Goal: Task Accomplishment & Management: Use online tool/utility

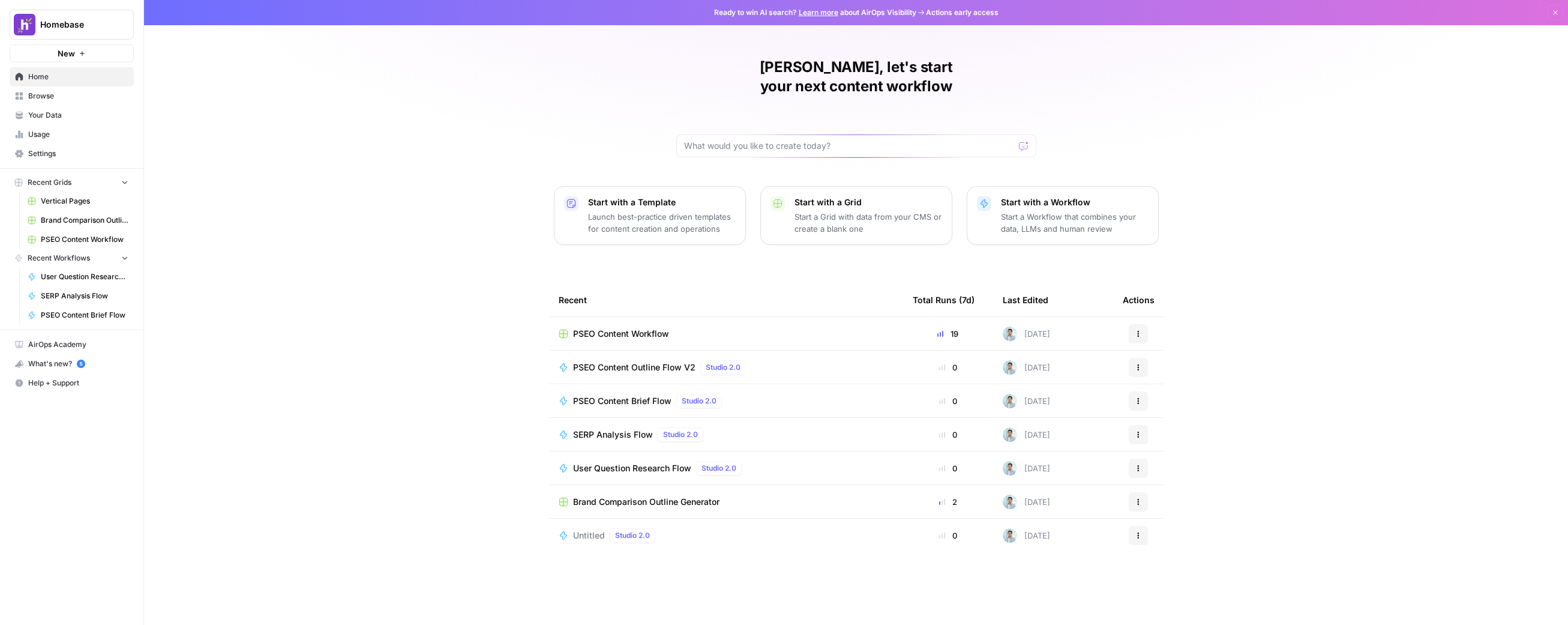
click at [769, 258] on div "[PERSON_NAME], let's start your next content workflow Start with a Template Lau…" at bounding box center [856, 312] width 1424 height 625
click at [664, 361] on span "PSEO Content Outline Flow V2" at bounding box center [634, 367] width 122 height 12
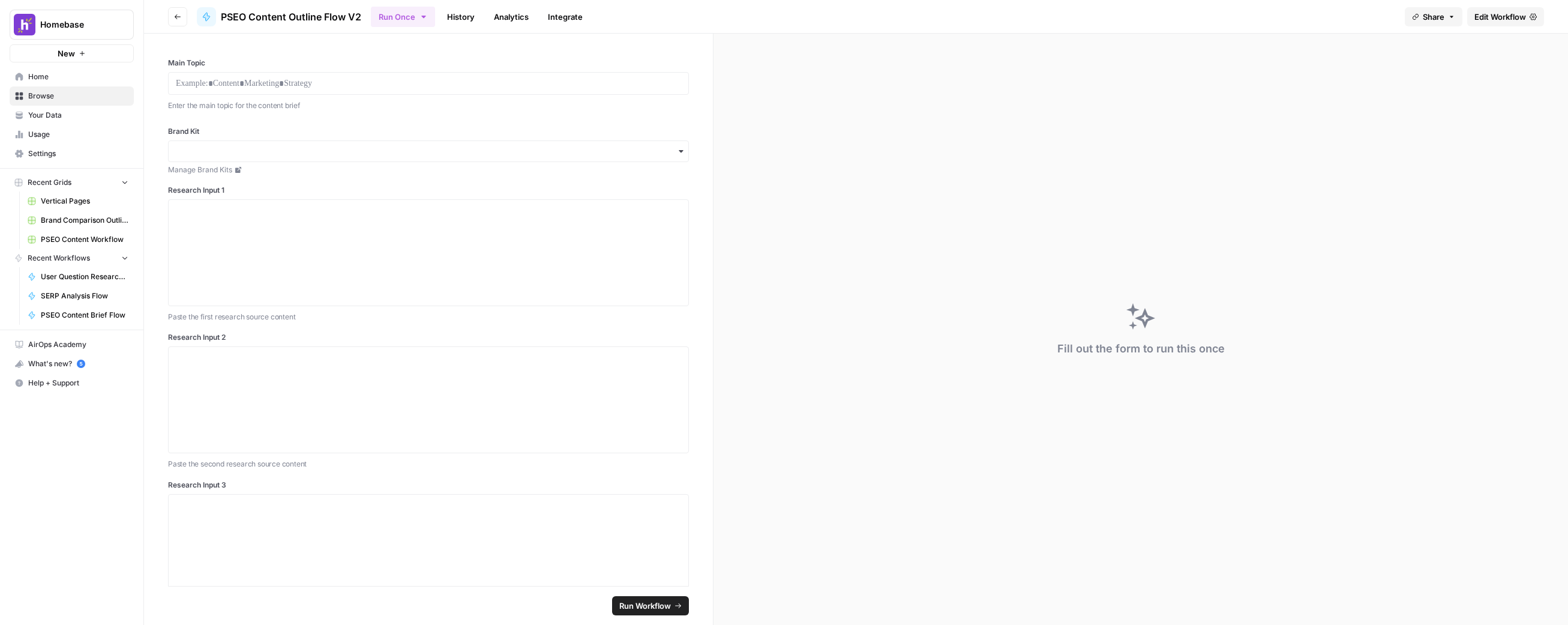
click at [66, 115] on span "Your Data" at bounding box center [78, 115] width 100 height 11
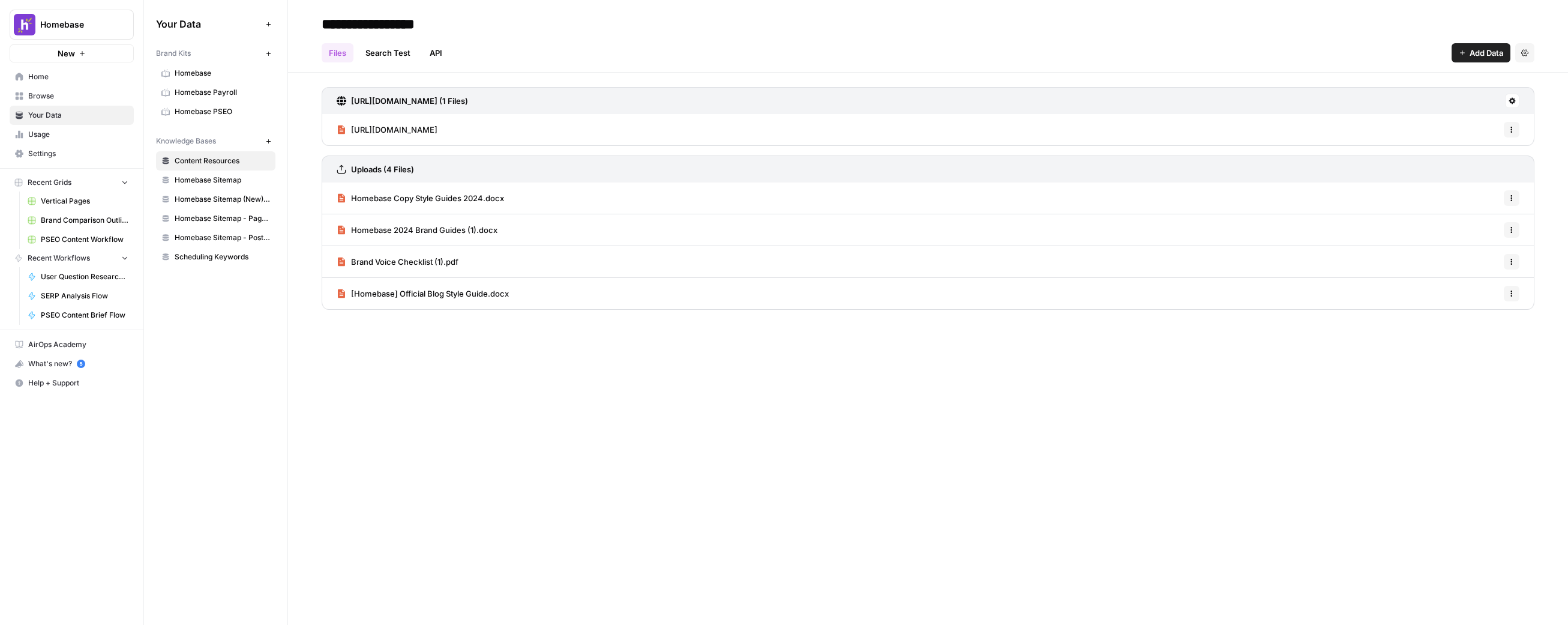
click at [72, 95] on span "Browse" at bounding box center [78, 96] width 100 height 11
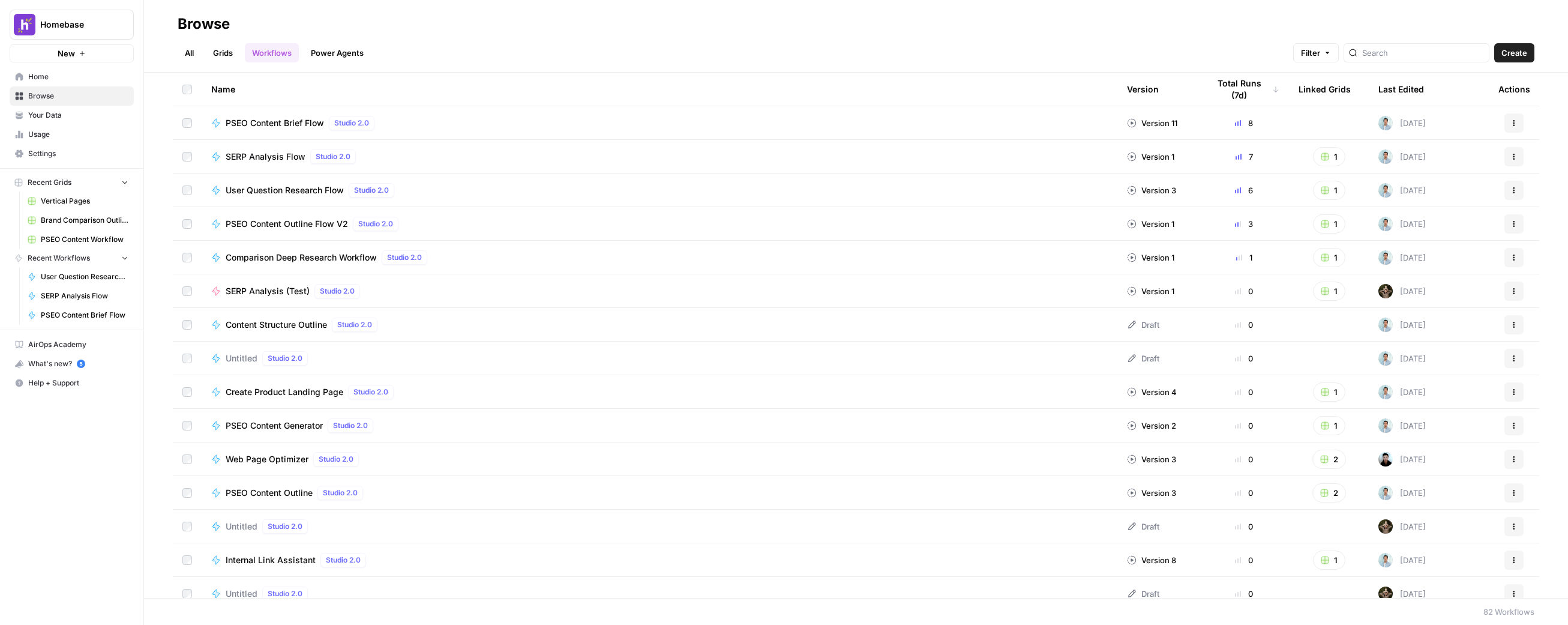
click at [91, 245] on link "PSEO Content Workflow" at bounding box center [77, 240] width 112 height 19
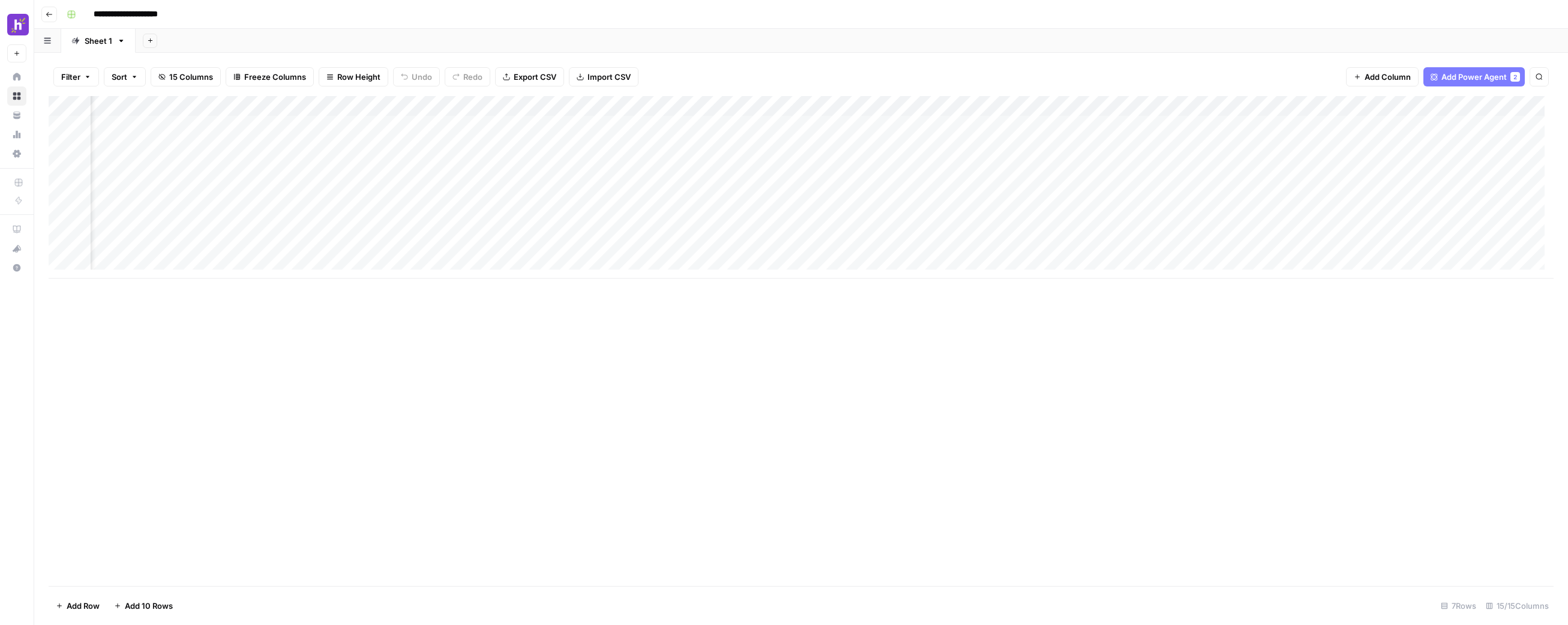
scroll to position [0, 542]
click at [981, 184] on div "Add Column" at bounding box center [801, 187] width 1505 height 183
click at [976, 208] on div "Add Column" at bounding box center [801, 187] width 1505 height 183
click at [1424, 126] on div "Add Column" at bounding box center [801, 187] width 1505 height 183
click at [1426, 125] on div "Add Column" at bounding box center [801, 187] width 1505 height 183
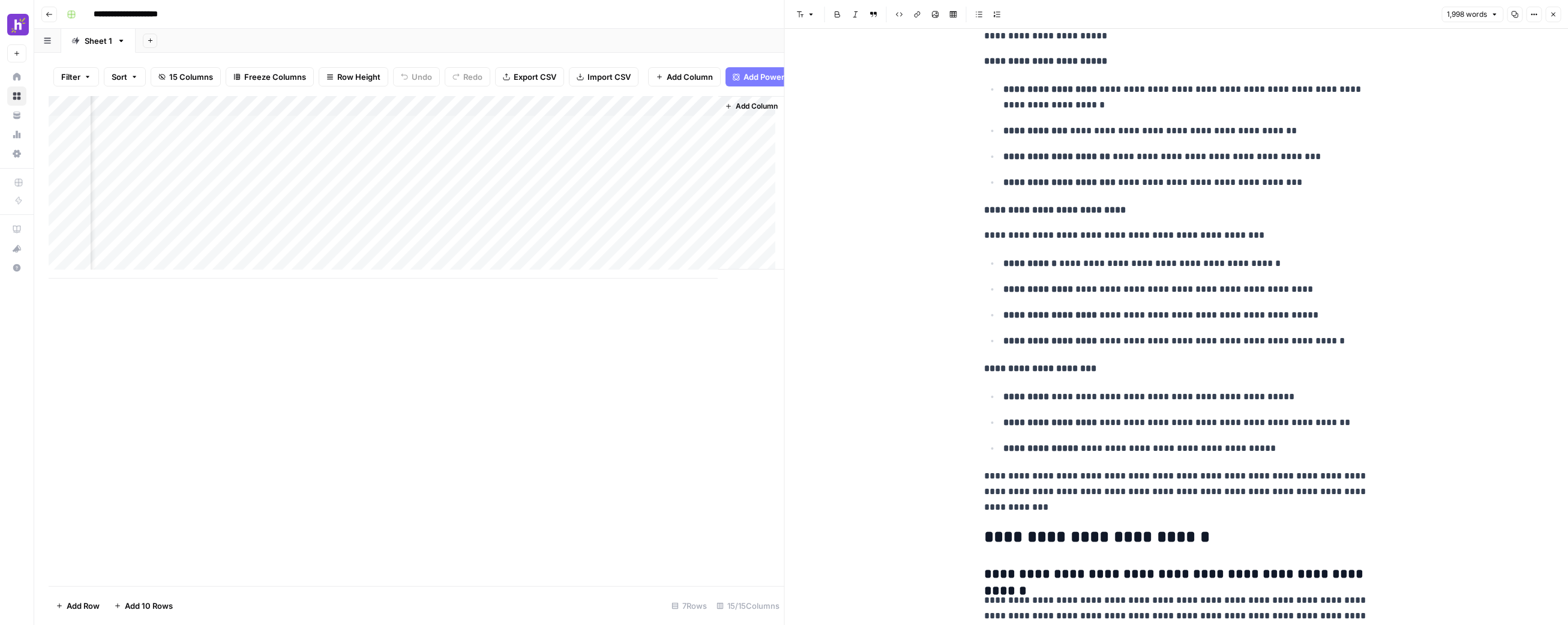
scroll to position [4372, 0]
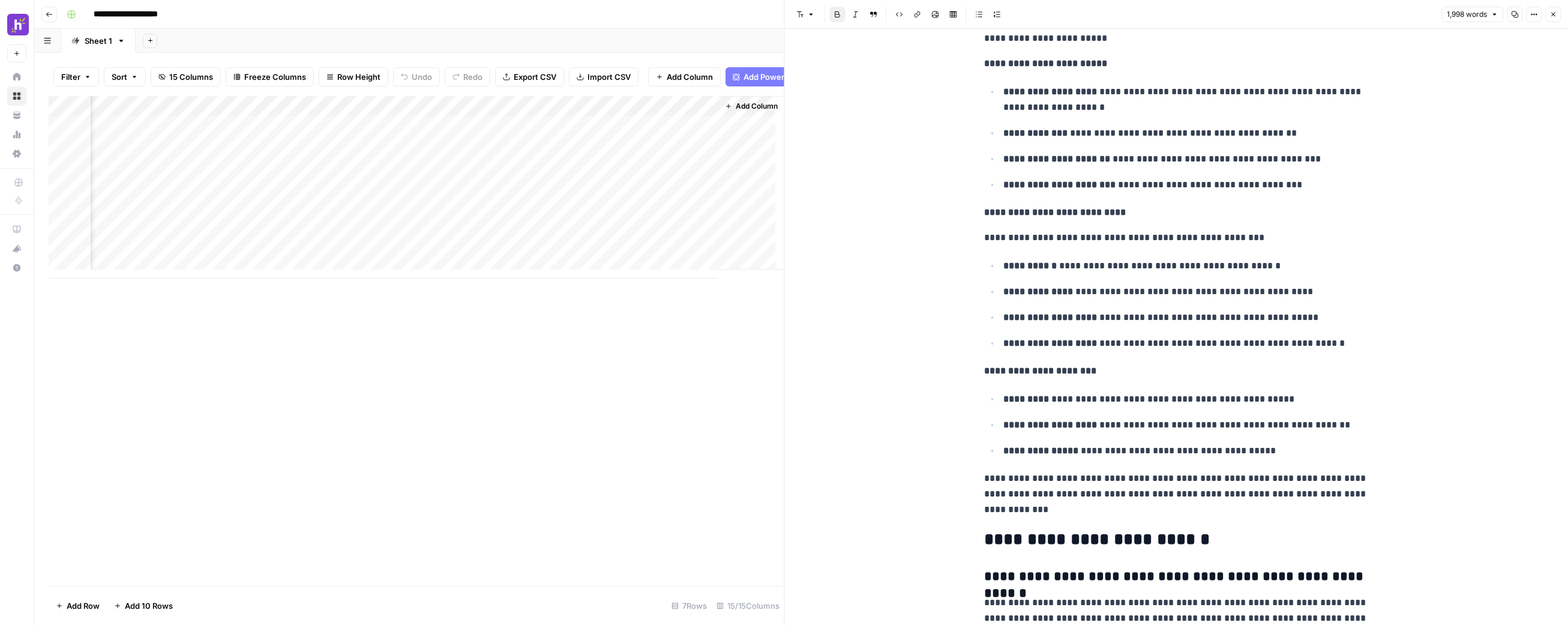
click at [1175, 205] on p "**********" at bounding box center [1177, 212] width 384 height 15
click at [1209, 210] on p "**********" at bounding box center [1177, 212] width 384 height 15
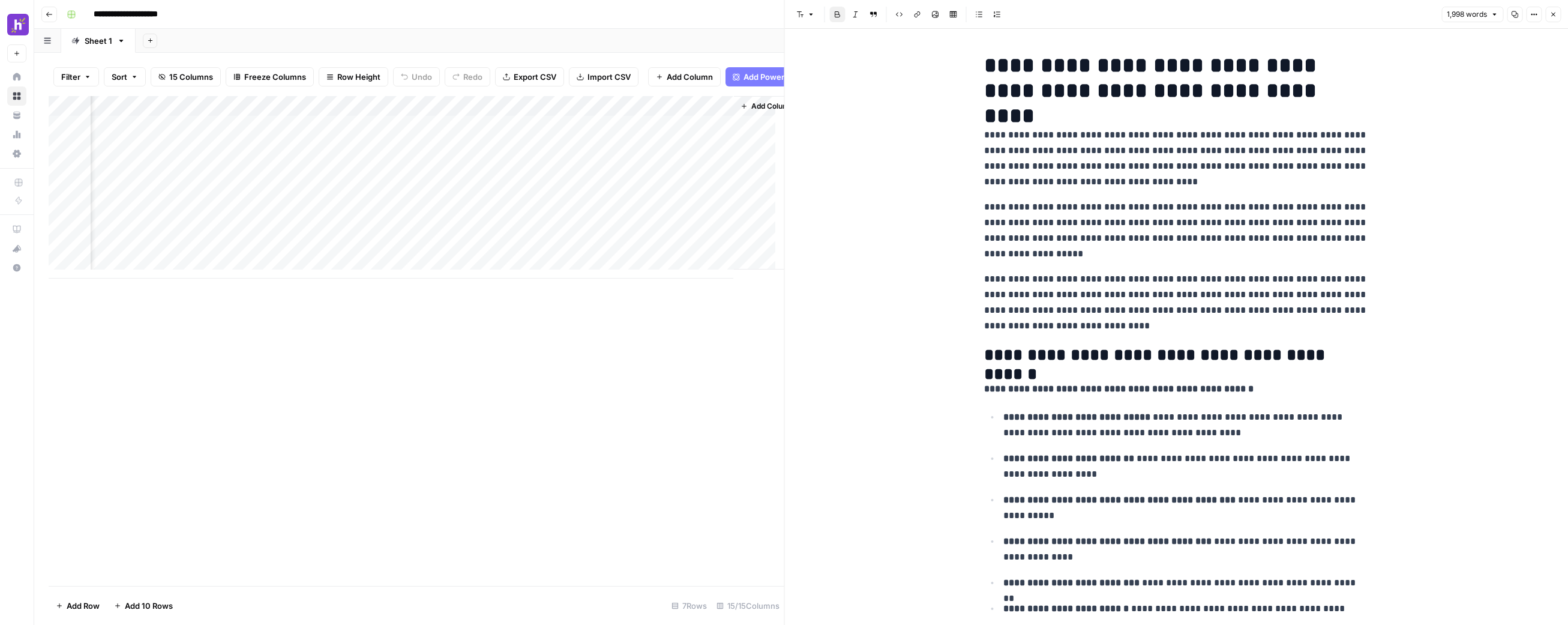
scroll to position [0, 1311]
click at [665, 177] on div "Add Column" at bounding box center [416, 187] width 736 height 183
click at [663, 176] on div "Add Column" at bounding box center [416, 187] width 736 height 183
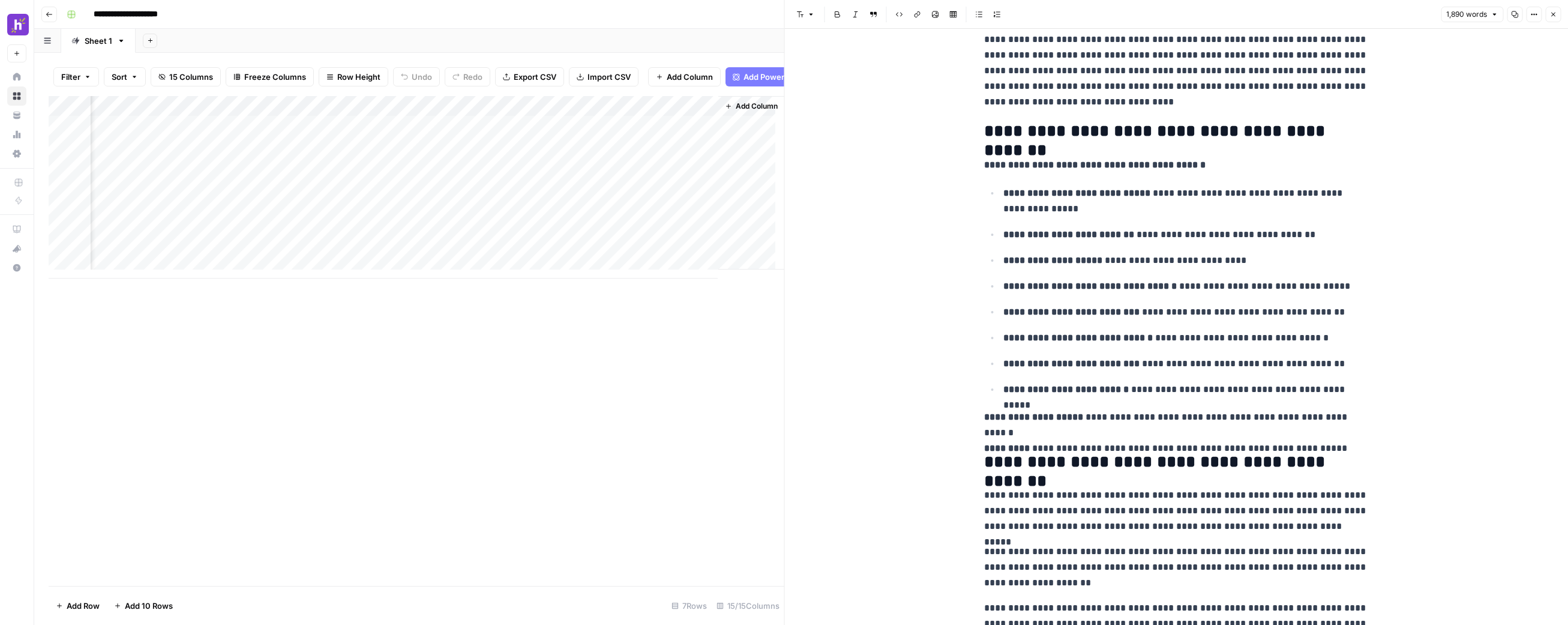
scroll to position [98, 0]
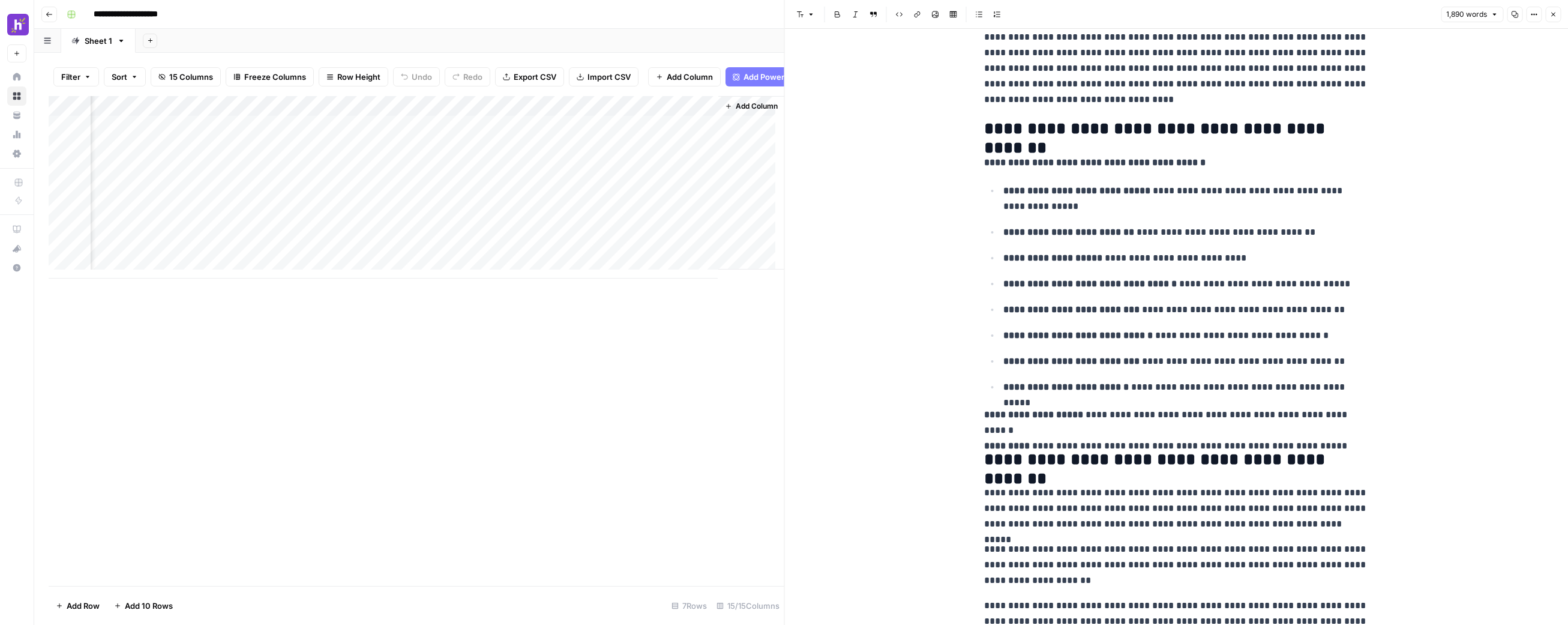
click at [667, 134] on div "Add Column" at bounding box center [416, 187] width 736 height 183
click at [662, 170] on div "Add Column" at bounding box center [416, 187] width 736 height 183
click at [662, 130] on div "Add Column" at bounding box center [416, 187] width 736 height 183
click at [669, 165] on div "Add Column" at bounding box center [416, 187] width 736 height 183
click at [672, 176] on div "Add Column" at bounding box center [416, 187] width 736 height 183
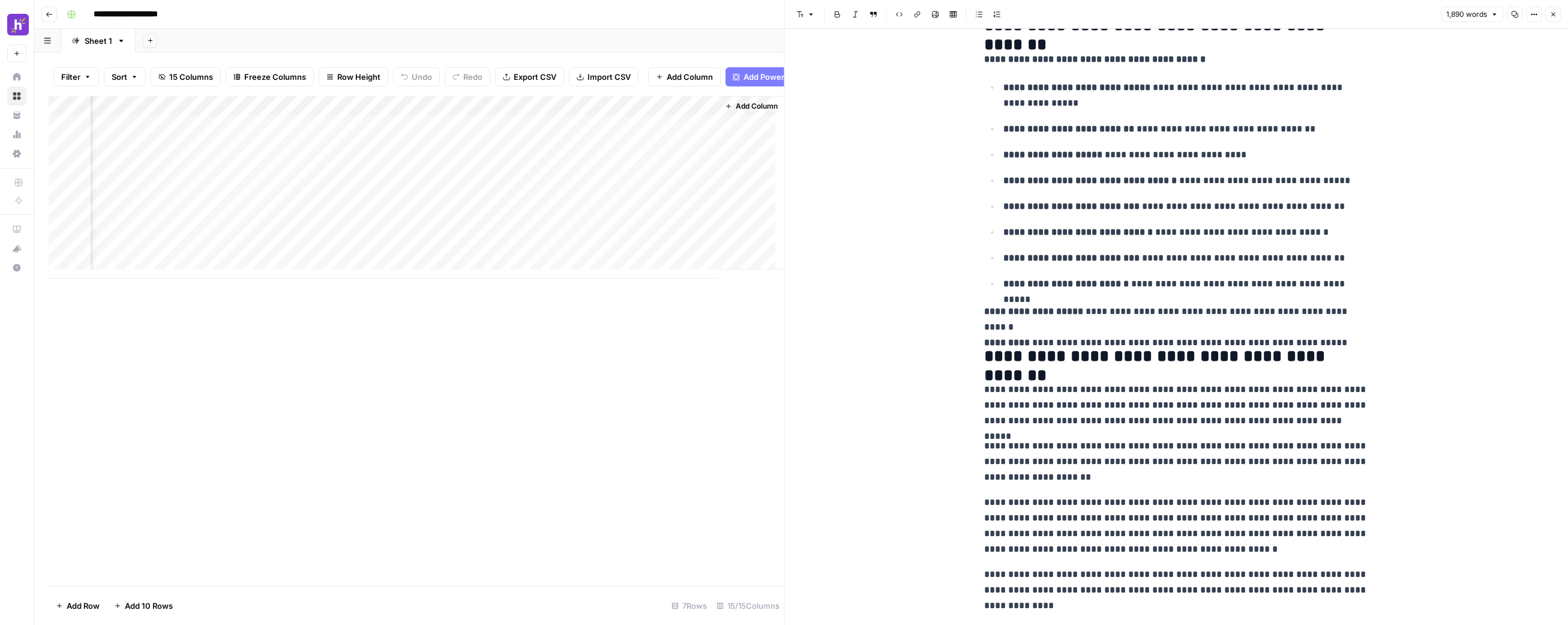
scroll to position [218, 0]
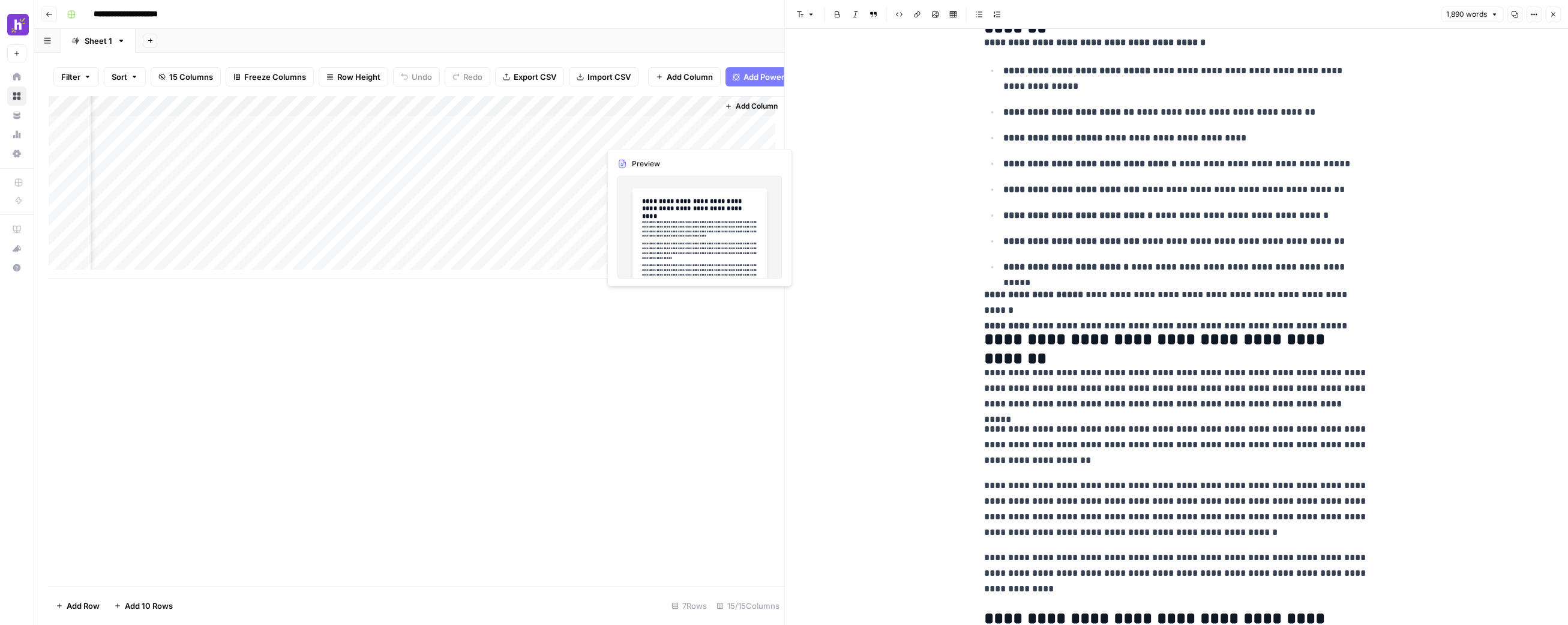
click at [654, 139] on div "Add Column" at bounding box center [416, 187] width 736 height 183
click at [693, 135] on div "Add Column" at bounding box center [416, 187] width 736 height 183
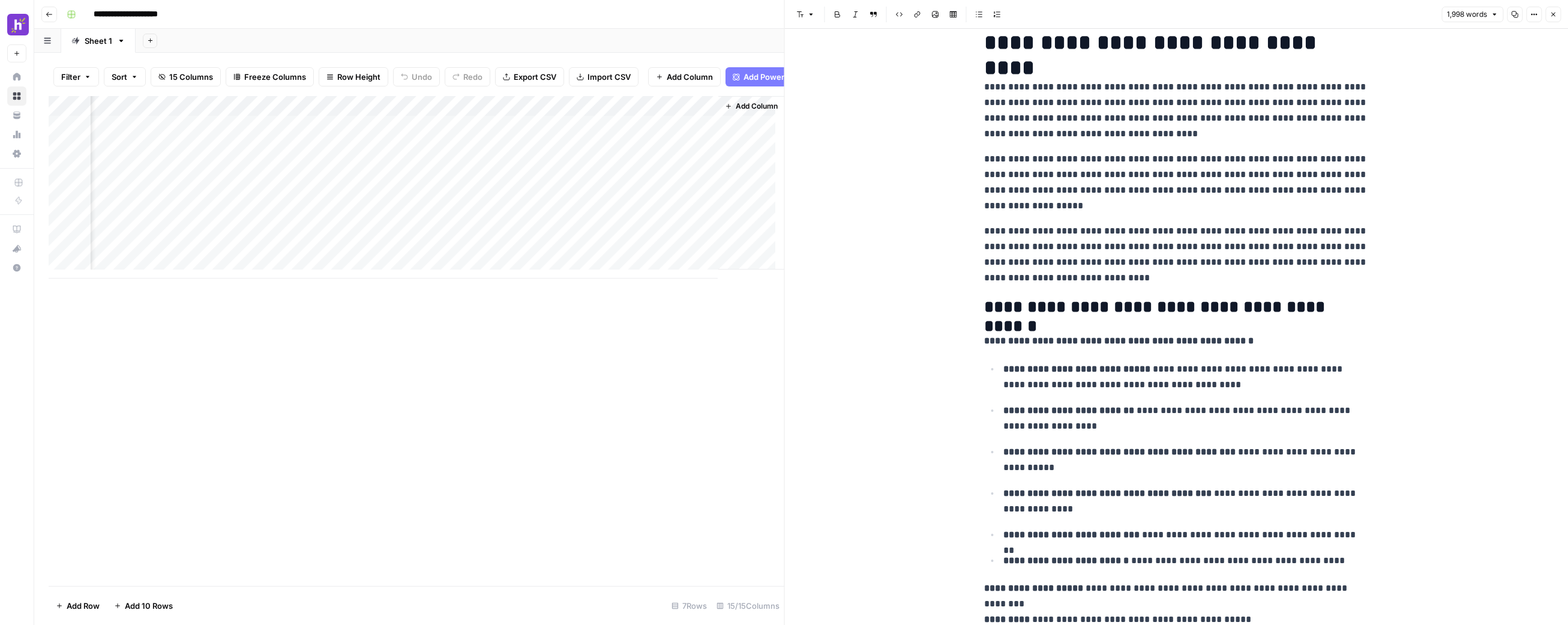
scroll to position [108, 0]
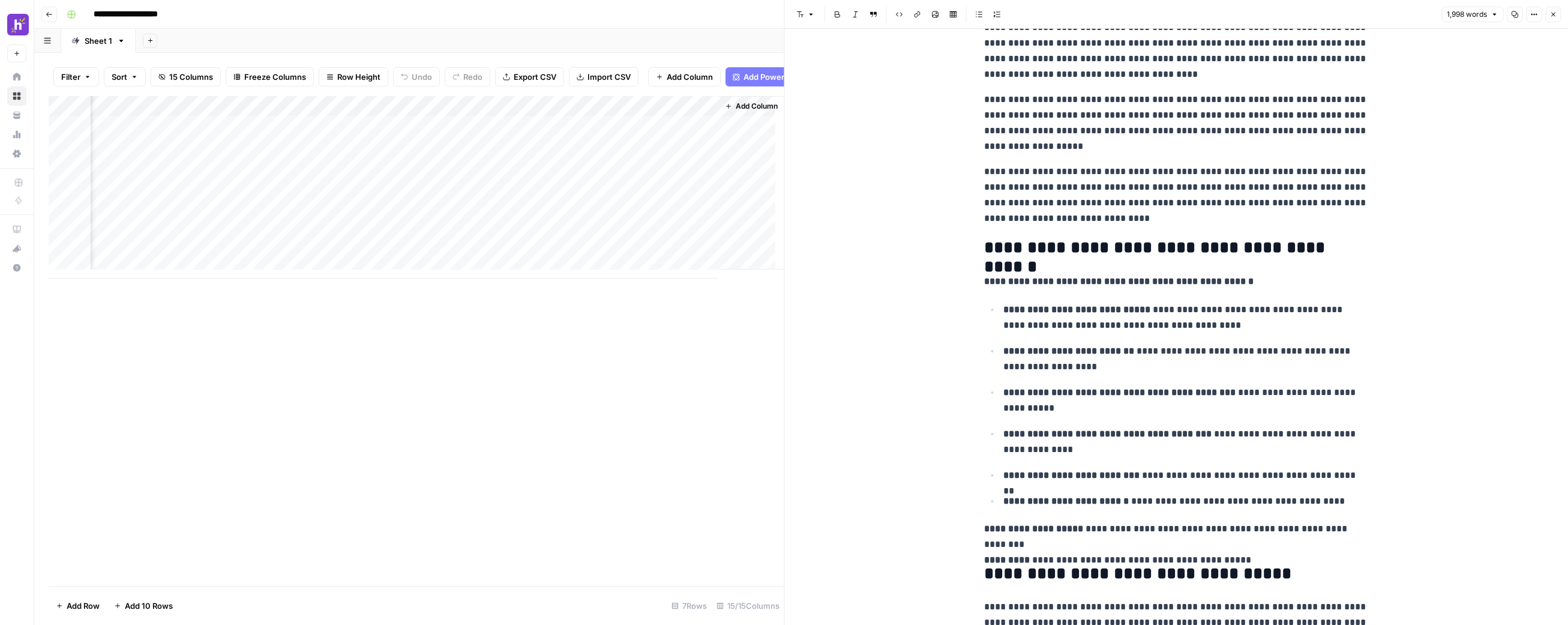
click at [699, 178] on div "Add Column" at bounding box center [416, 187] width 736 height 183
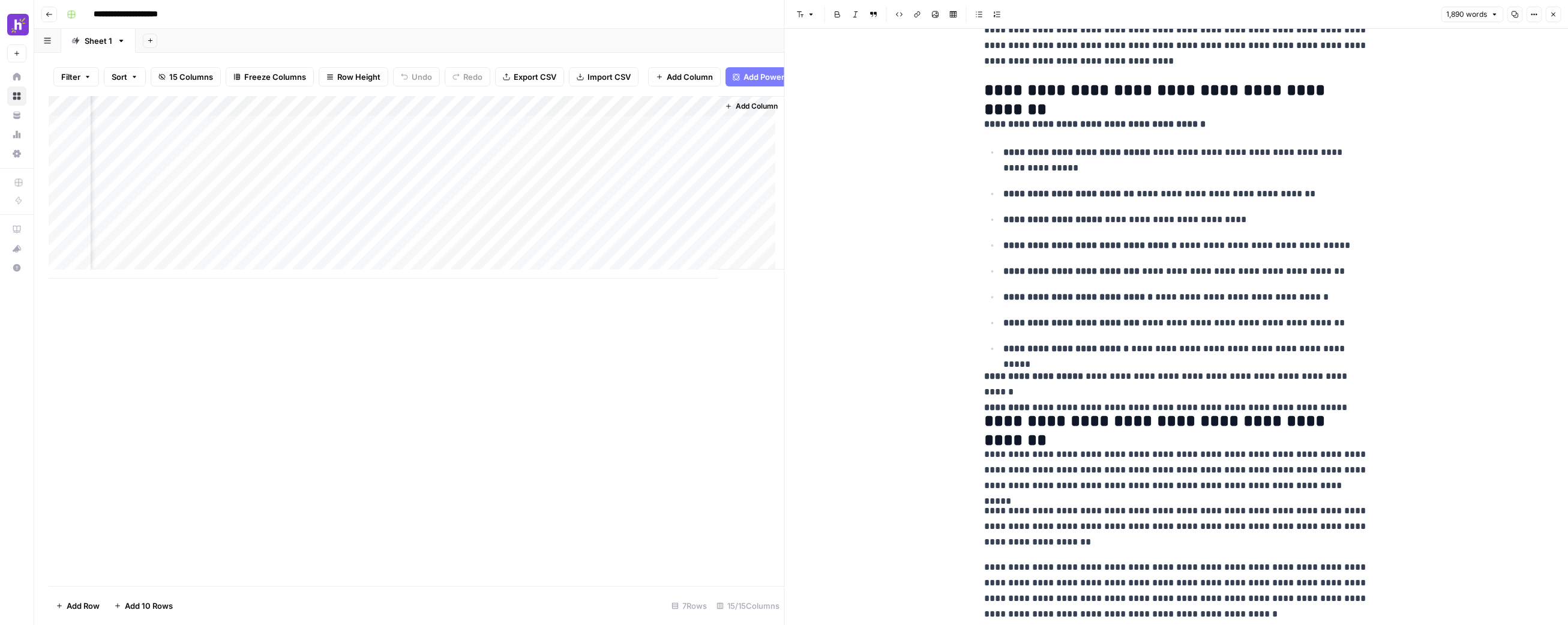
scroll to position [0, 1305]
click at [502, 198] on div "Add Column" at bounding box center [416, 187] width 736 height 183
click at [504, 219] on div "Add Column" at bounding box center [416, 187] width 736 height 183
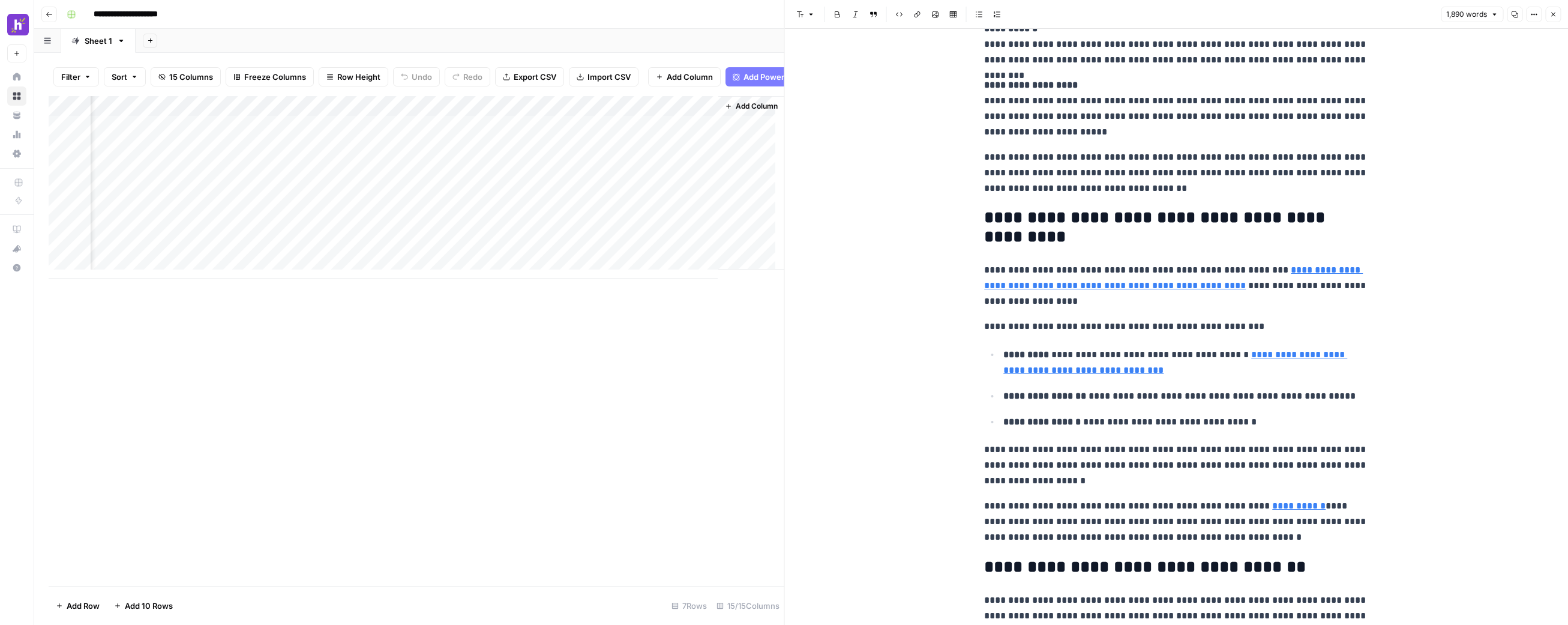
scroll to position [1129, 0]
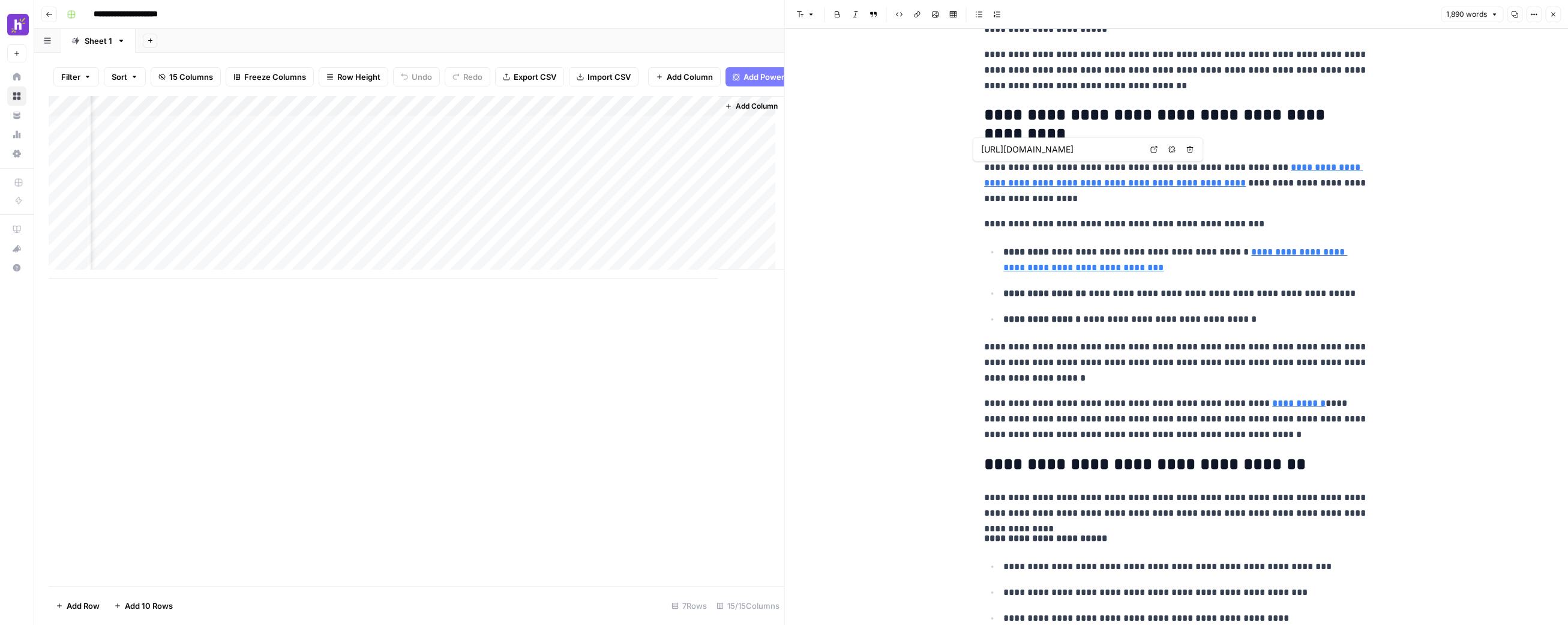
click at [1270, 164] on link "**********" at bounding box center [1173, 175] width 378 height 25
click at [1281, 170] on link "**********" at bounding box center [1173, 175] width 378 height 25
type input "[URL][DOMAIN_NAME]"
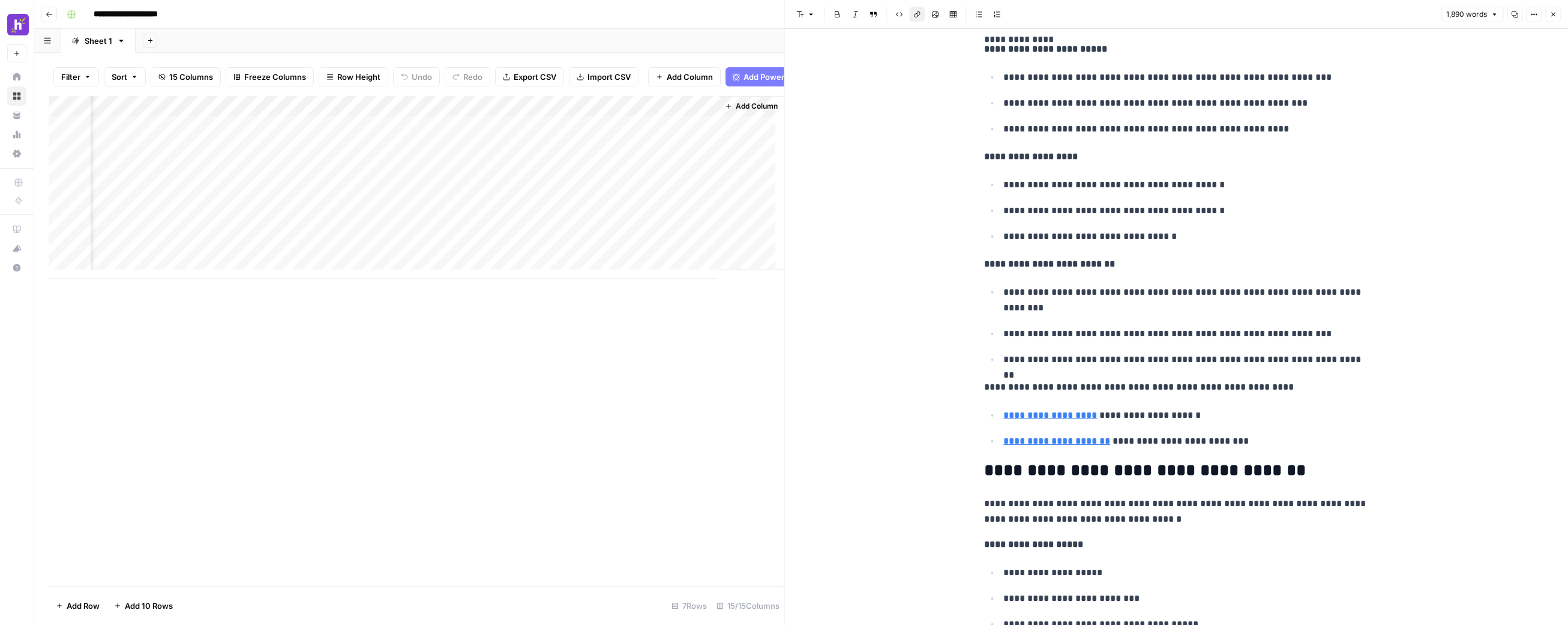
scroll to position [1678, 0]
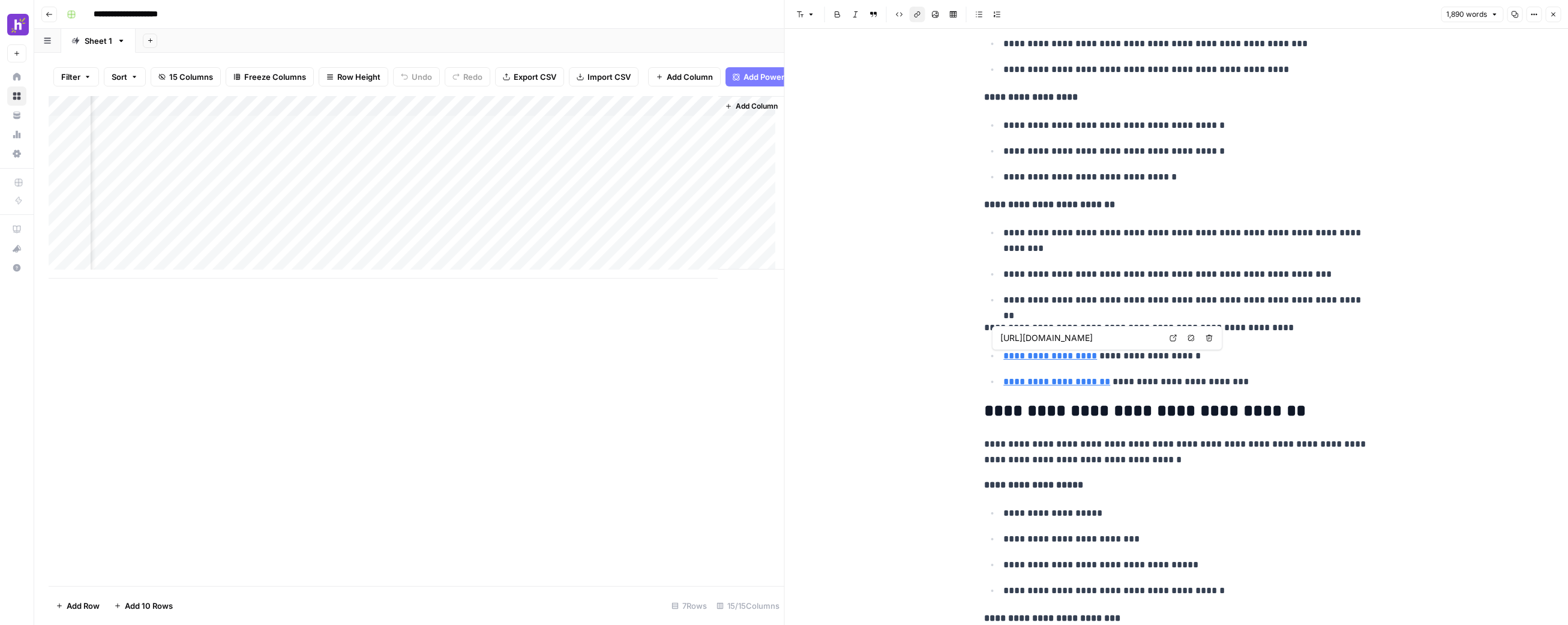
click at [1061, 355] on link "**********" at bounding box center [1050, 356] width 93 height 9
click at [1217, 366] on ul "**********" at bounding box center [1177, 368] width 384 height 42
click at [1268, 373] on li "**********" at bounding box center [1184, 381] width 369 height 16
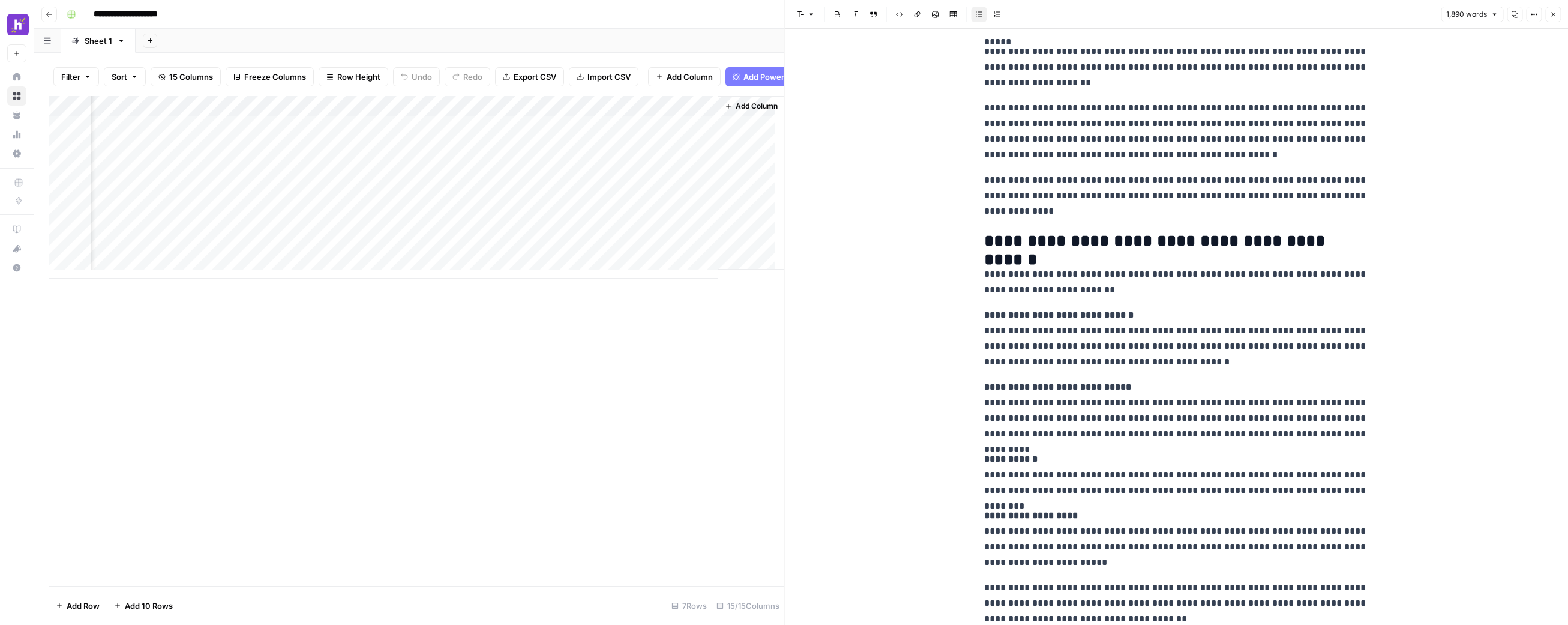
scroll to position [617, 0]
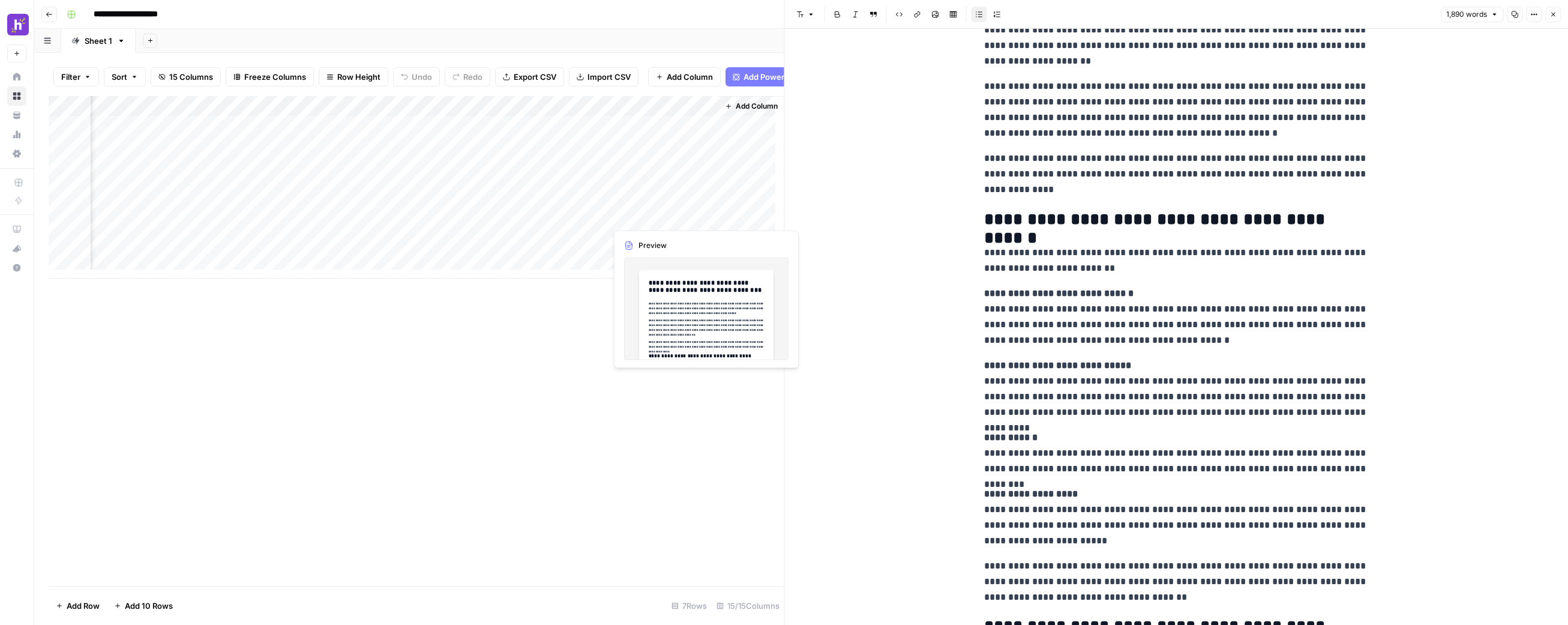
click at [650, 221] on div "Add Column" at bounding box center [416, 187] width 736 height 183
click at [663, 197] on div "Add Column" at bounding box center [416, 187] width 736 height 183
click at [681, 215] on div "Add Column" at bounding box center [416, 187] width 736 height 183
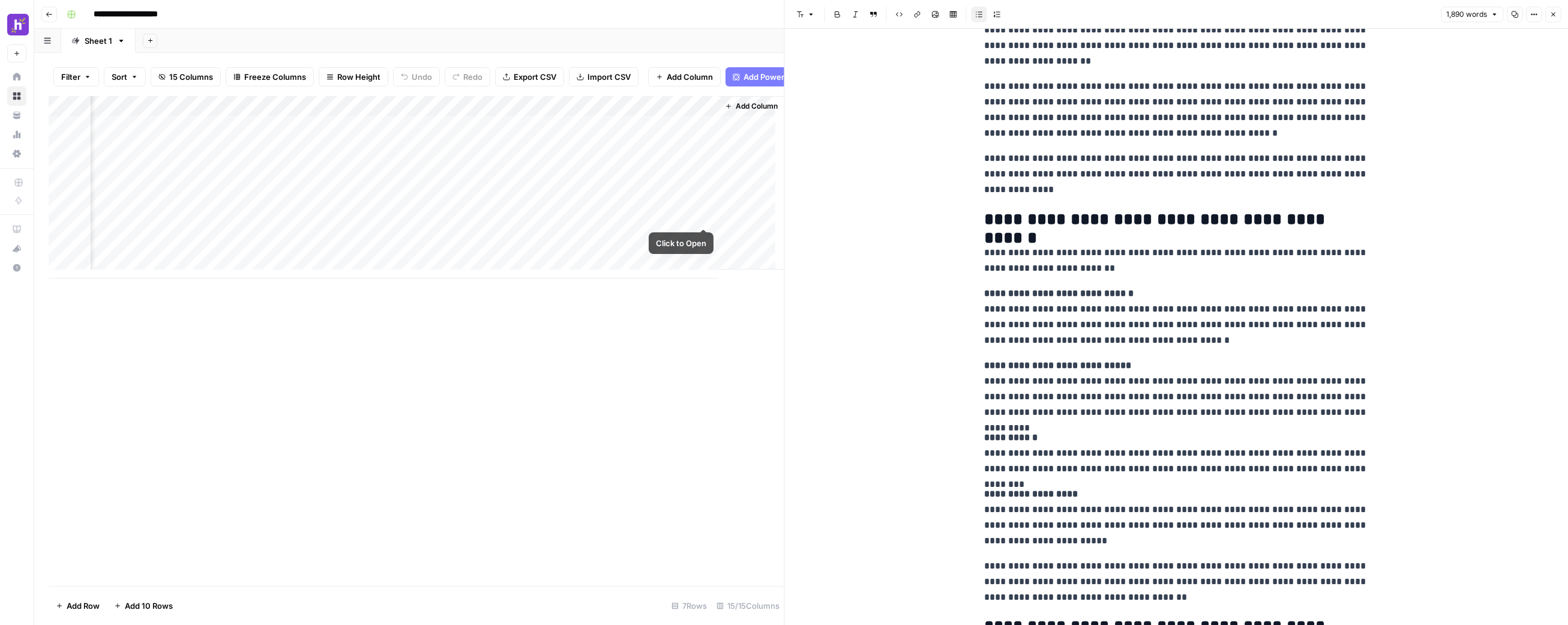
click at [708, 217] on div "Add Column" at bounding box center [416, 187] width 736 height 183
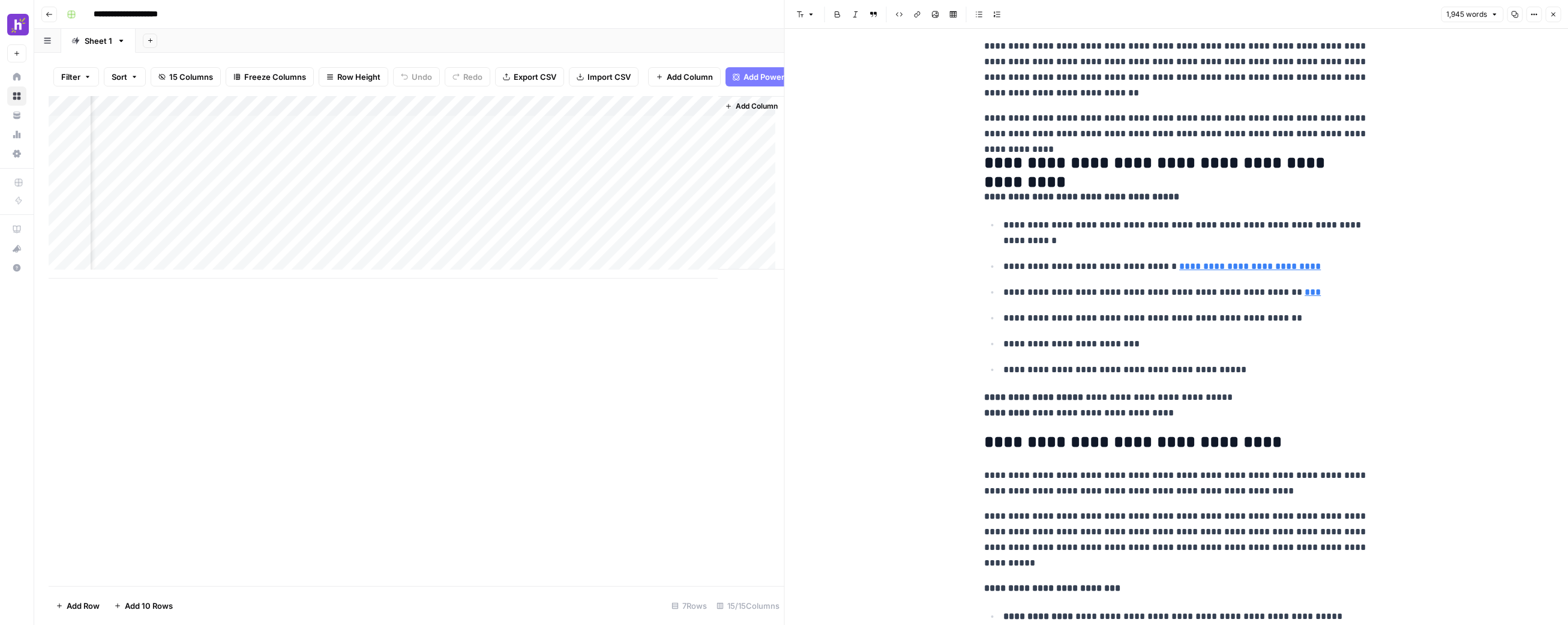
scroll to position [153, 0]
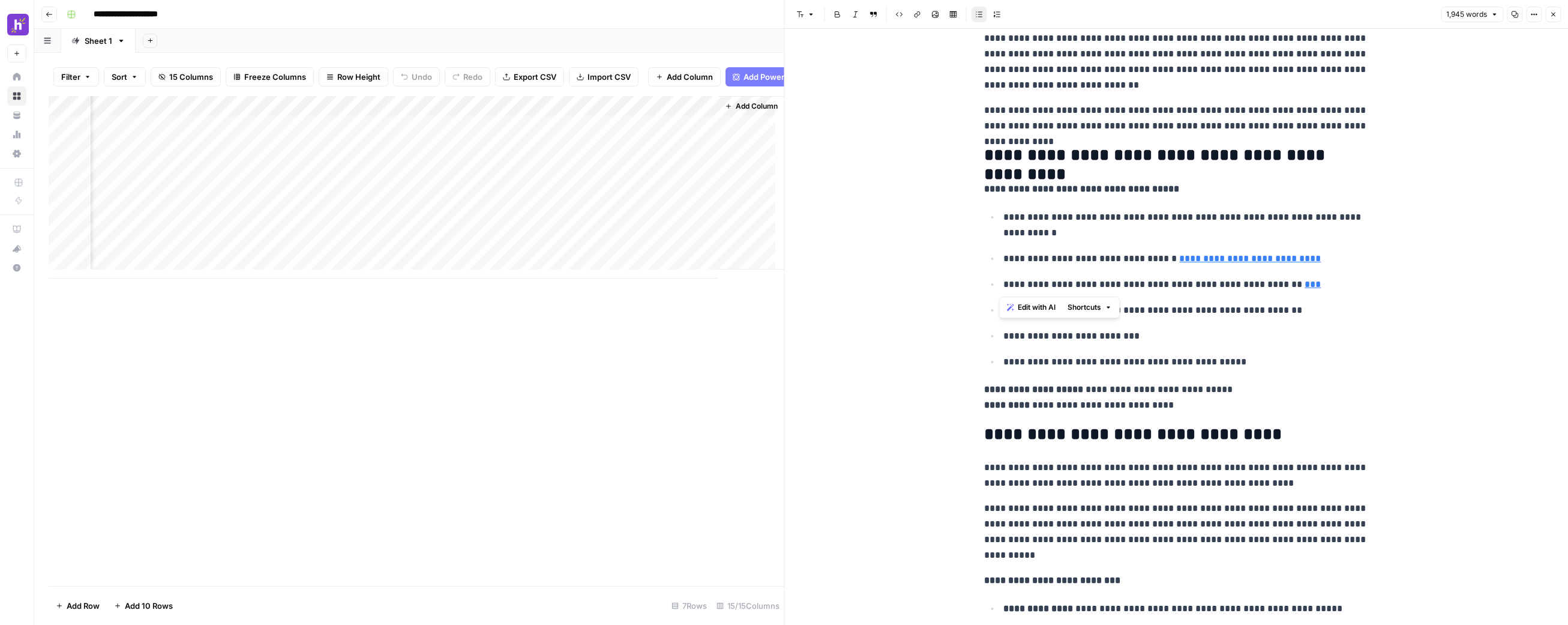
drag, startPoint x: 997, startPoint y: 264, endPoint x: 1126, endPoint y: 266, distance: 129.0
click at [1126, 266] on ul "**********" at bounding box center [1177, 289] width 384 height 161
click at [1132, 261] on p "**********" at bounding box center [1186, 259] width 365 height 15
drag, startPoint x: 1301, startPoint y: 260, endPoint x: 1163, endPoint y: 259, distance: 138.0
click at [1163, 259] on p "**********" at bounding box center [1186, 259] width 365 height 15
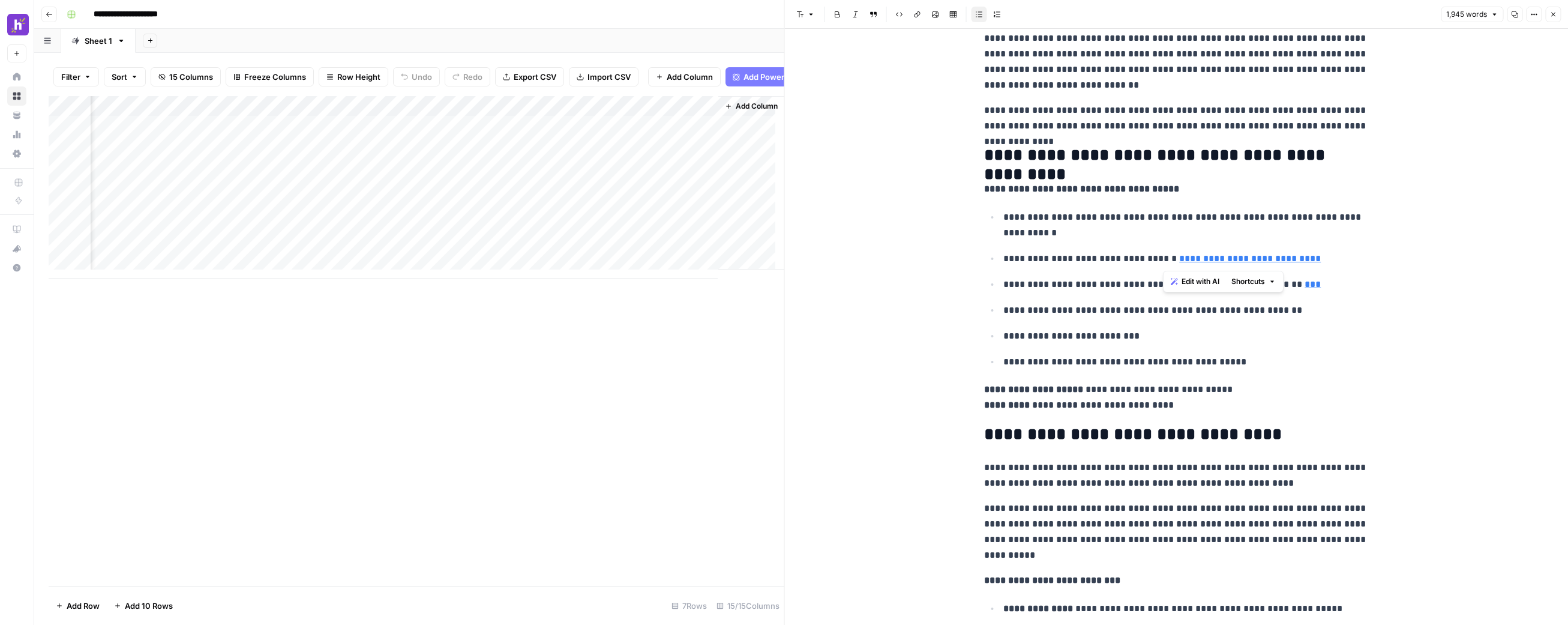
click at [1170, 348] on ul "**********" at bounding box center [1177, 289] width 384 height 161
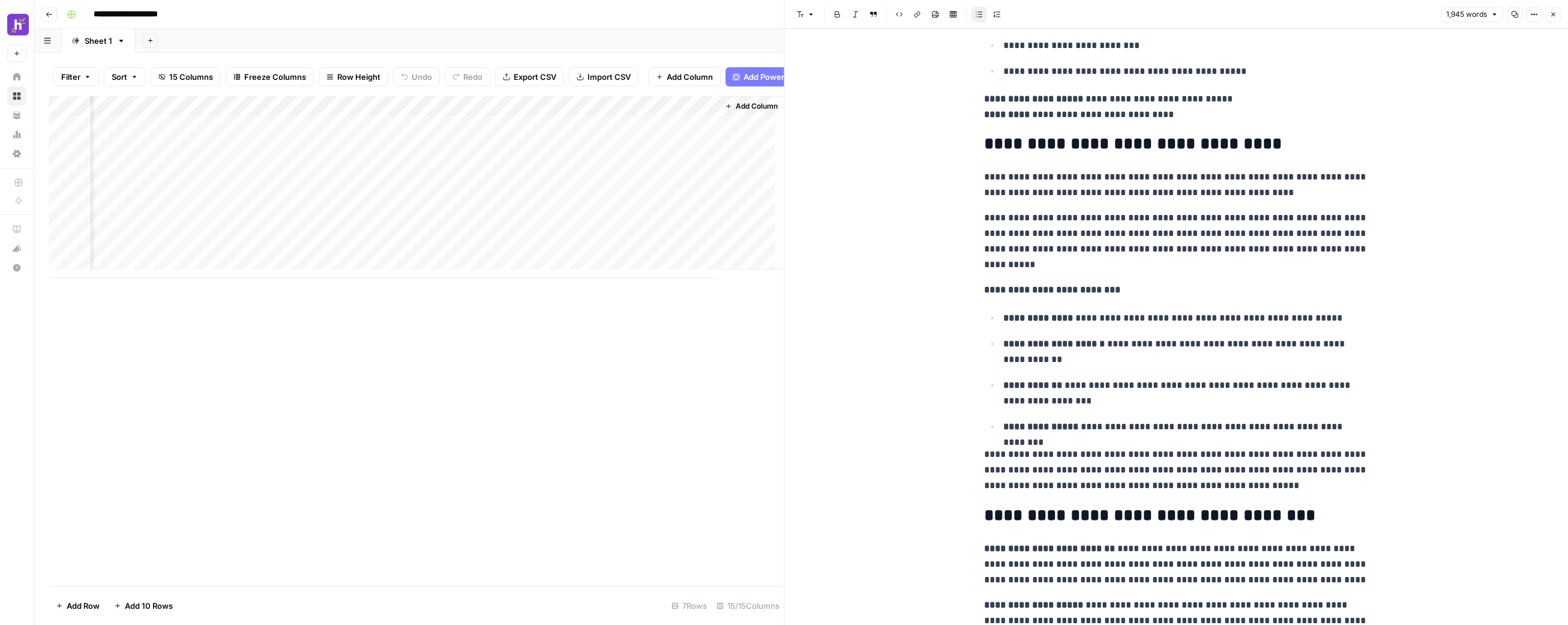
scroll to position [444, 0]
drag, startPoint x: 981, startPoint y: 144, endPoint x: 1239, endPoint y: 382, distance: 351.0
click at [1219, 270] on p "**********" at bounding box center [1177, 241] width 384 height 63
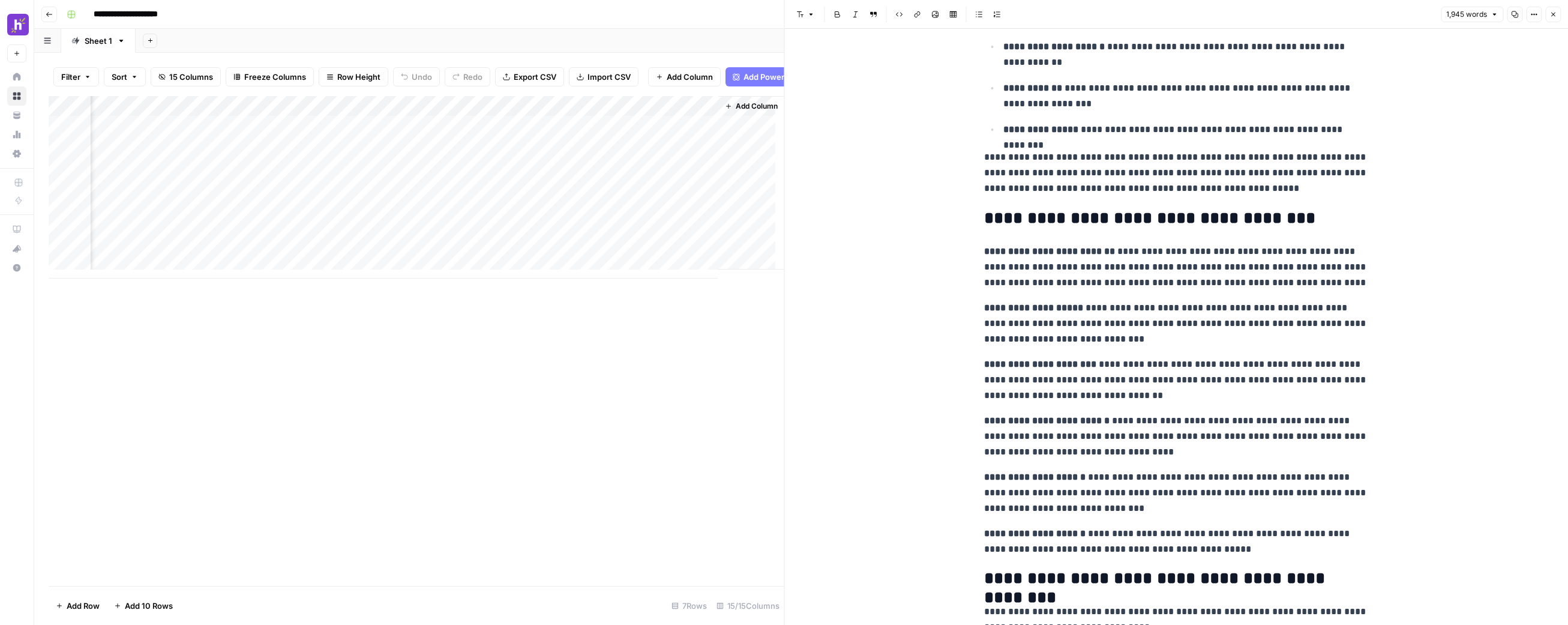
scroll to position [751, 0]
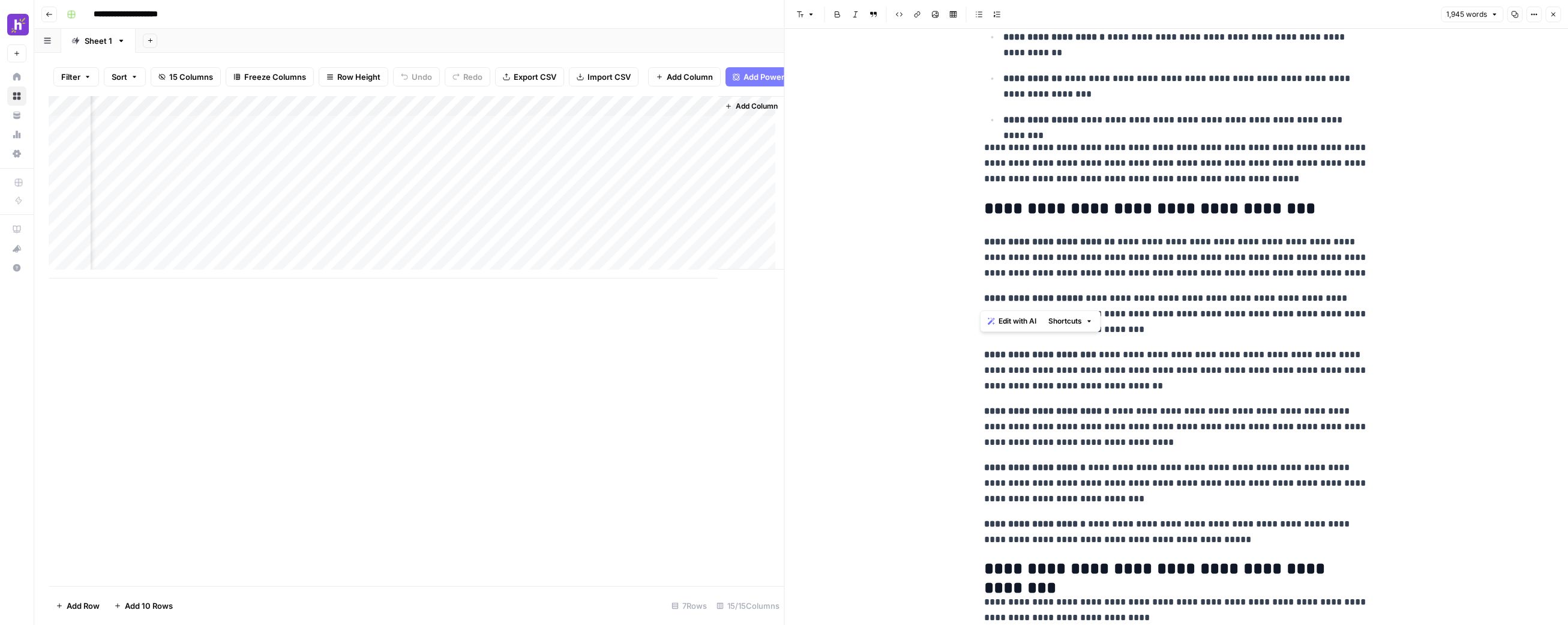
drag, startPoint x: 1311, startPoint y: 283, endPoint x: 1074, endPoint y: 241, distance: 240.7
click at [1132, 264] on p "**********" at bounding box center [1177, 257] width 384 height 47
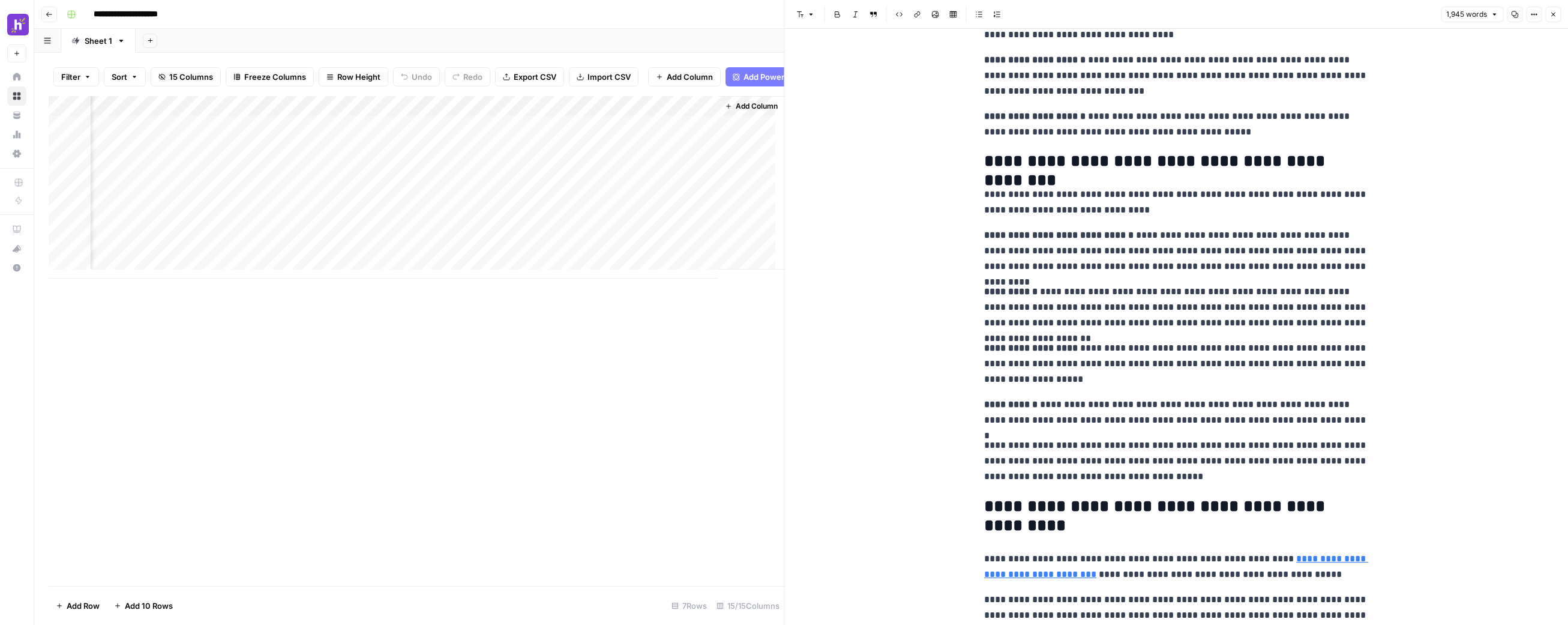
scroll to position [1165, 0]
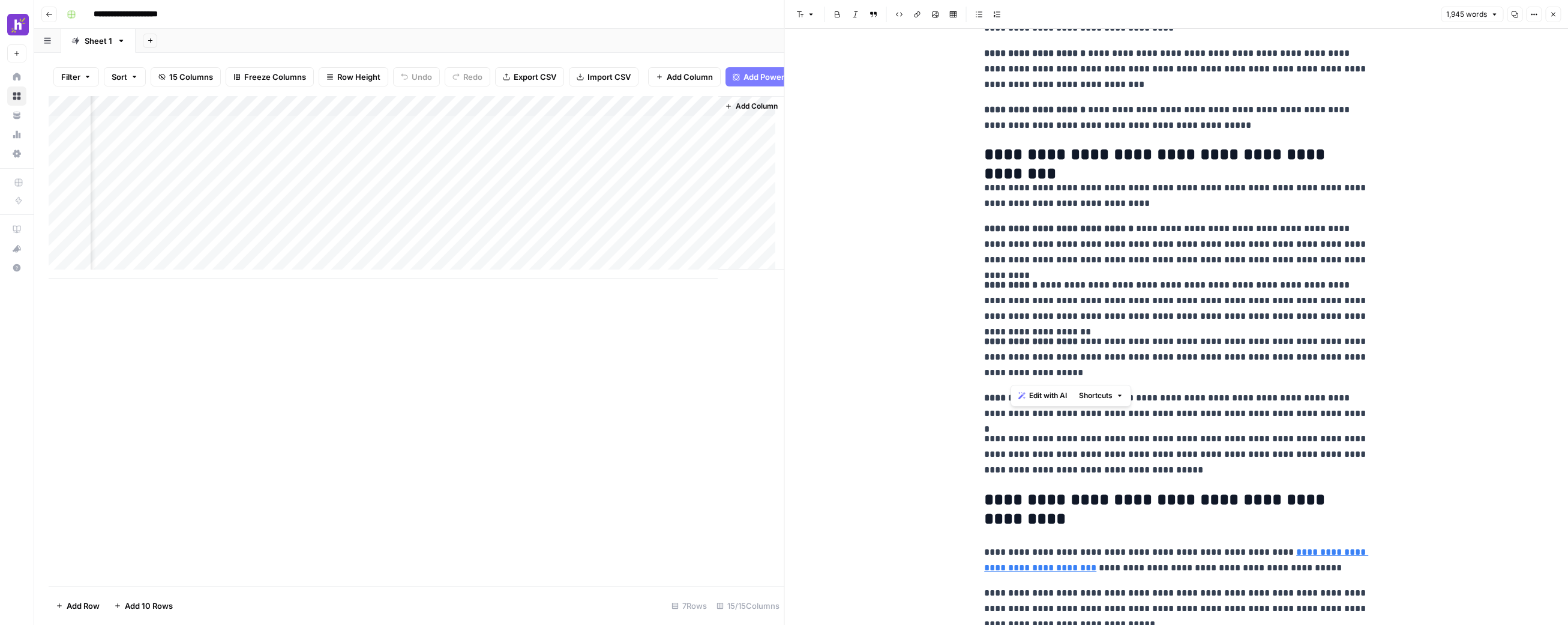
drag, startPoint x: 1214, startPoint y: 371, endPoint x: 1166, endPoint y: 287, distance: 96.7
click at [1153, 264] on p "**********" at bounding box center [1177, 244] width 384 height 47
drag, startPoint x: 1126, startPoint y: 230, endPoint x: 1333, endPoint y: 262, distance: 209.5
click at [1333, 262] on p "**********" at bounding box center [1177, 244] width 384 height 47
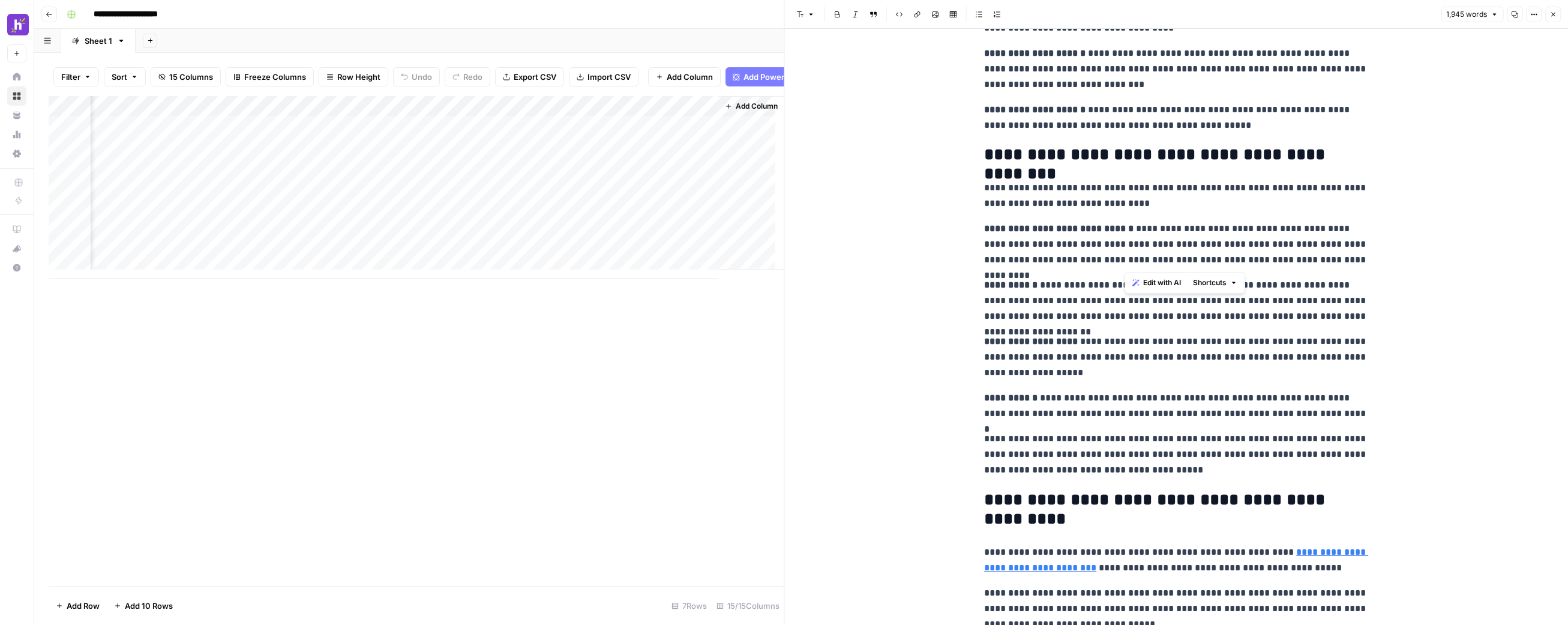
click at [1328, 264] on p "**********" at bounding box center [1177, 244] width 384 height 47
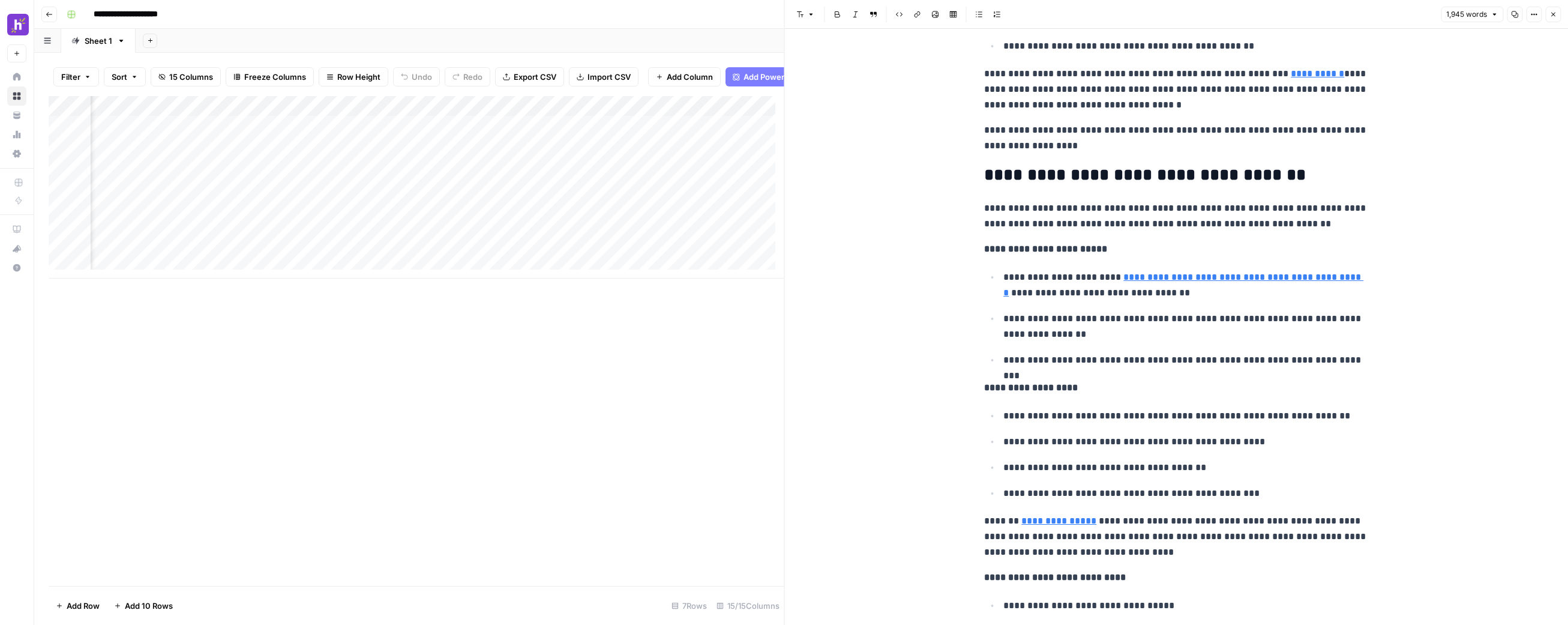
scroll to position [0, 604]
click at [501, 288] on div "Add Column" at bounding box center [416, 341] width 736 height 490
drag, startPoint x: 453, startPoint y: 286, endPoint x: 495, endPoint y: 287, distance: 42.0
click at [495, 287] on div "Add Column" at bounding box center [416, 341] width 736 height 490
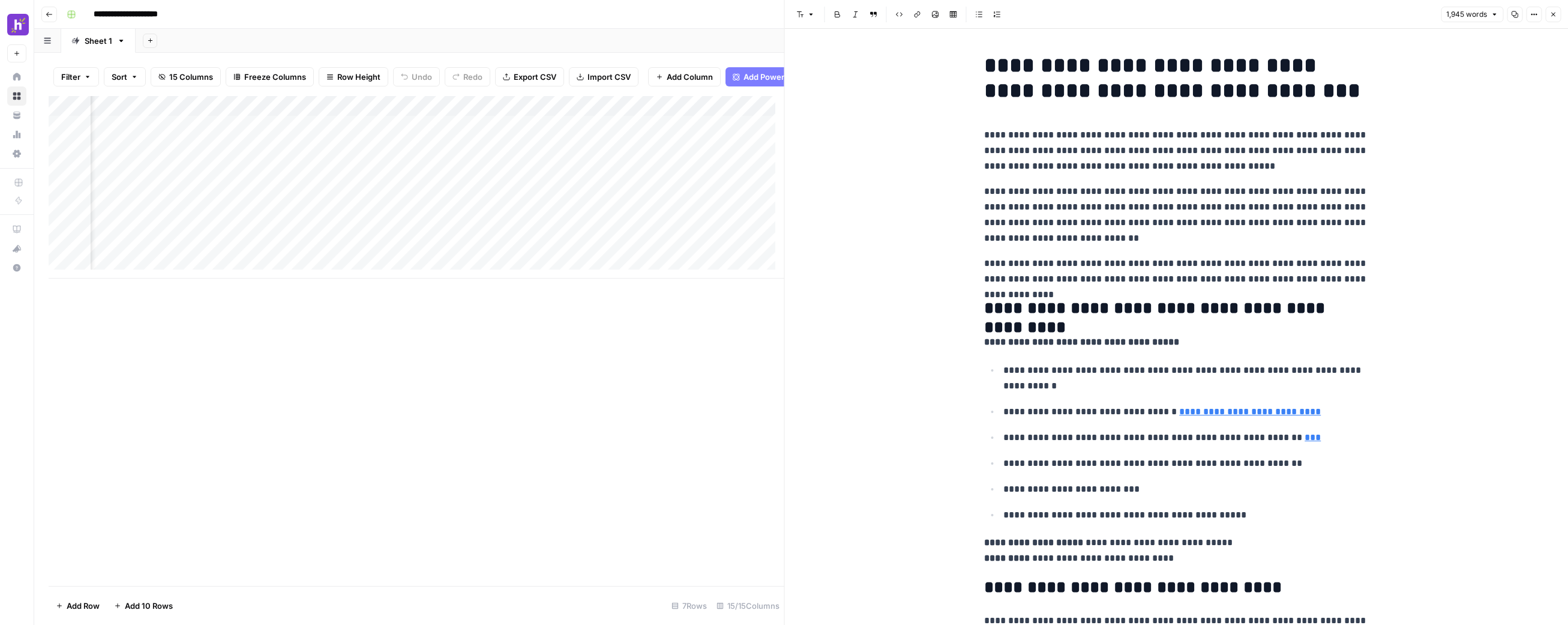
scroll to position [0, 202]
click at [534, 154] on div "Add Column" at bounding box center [416, 187] width 736 height 183
click at [529, 160] on div "Add Column" at bounding box center [416, 187] width 736 height 183
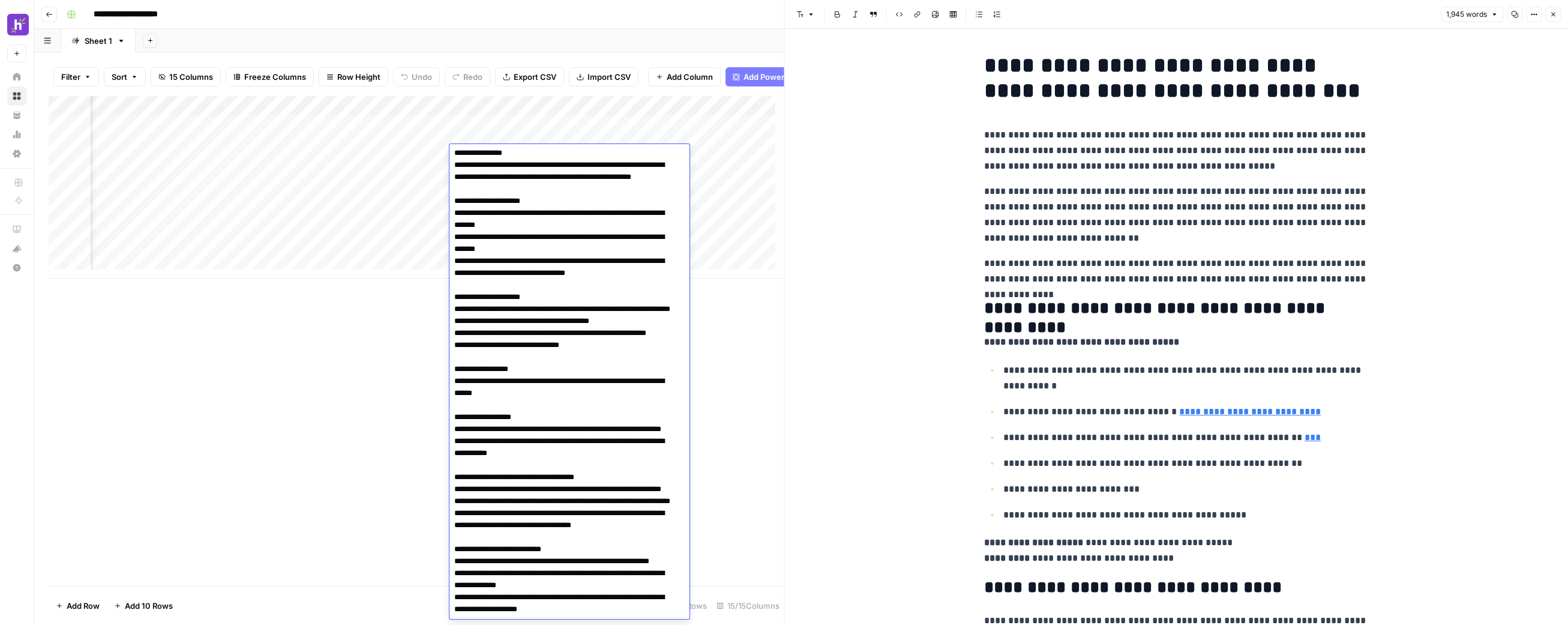
scroll to position [0, 0]
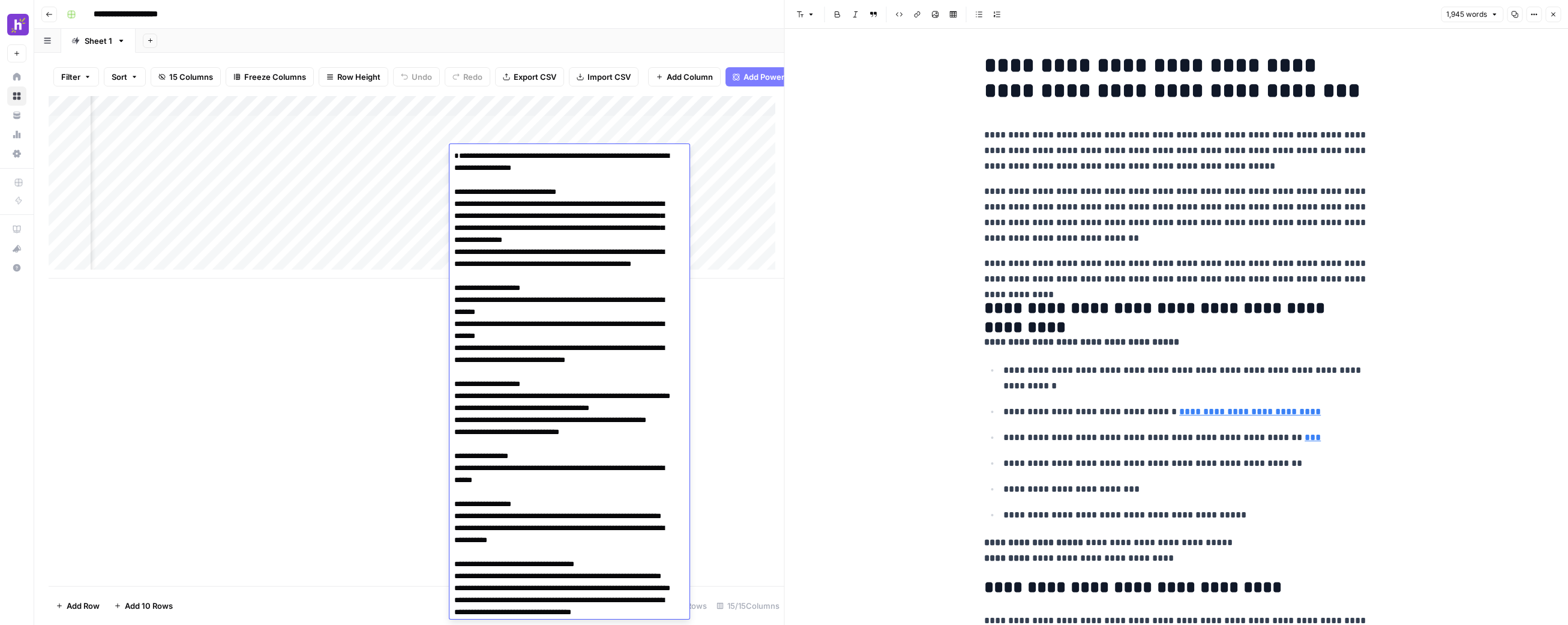
click at [369, 343] on div "Add Column" at bounding box center [416, 341] width 736 height 490
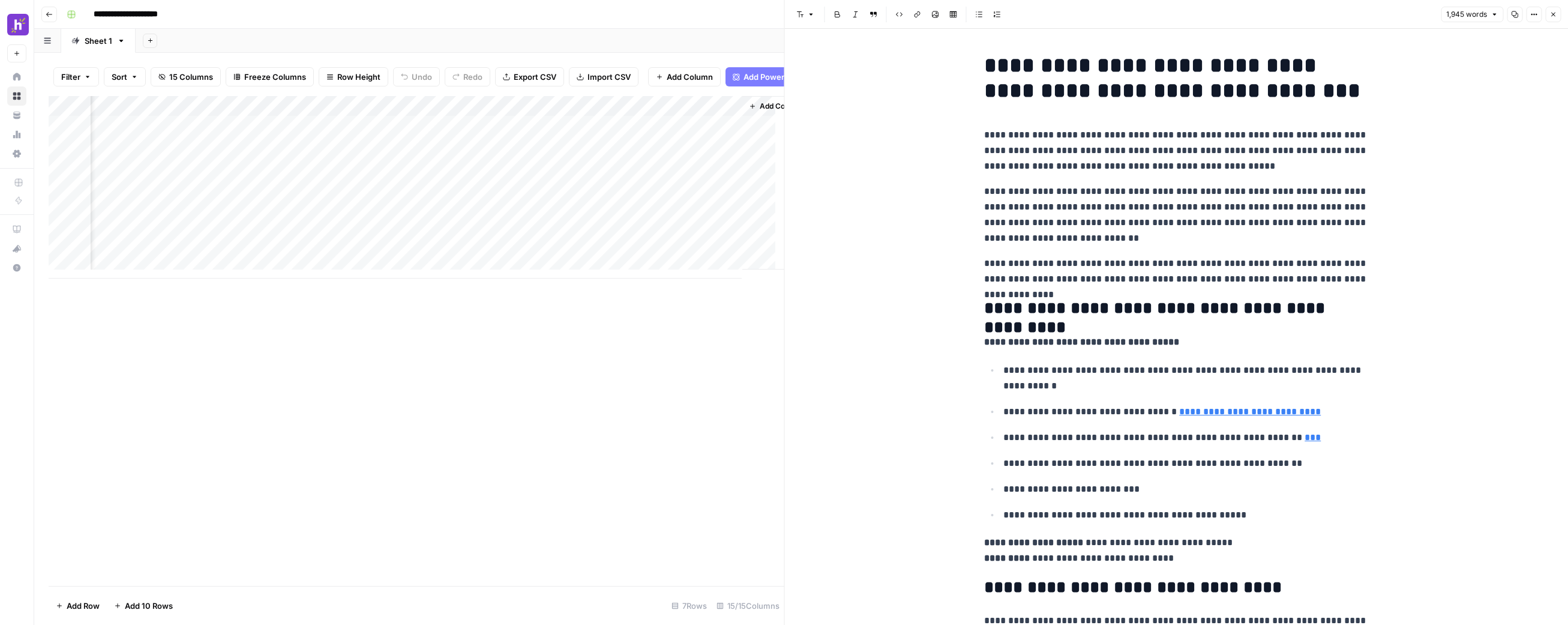
scroll to position [0, 1311]
click at [576, 120] on div "Add Column" at bounding box center [416, 187] width 736 height 183
click at [628, 324] on div "Add Column" at bounding box center [416, 341] width 736 height 490
click at [573, 118] on div "Add Column" at bounding box center [416, 187] width 736 height 183
click at [573, 117] on div "Add Column" at bounding box center [416, 187] width 736 height 183
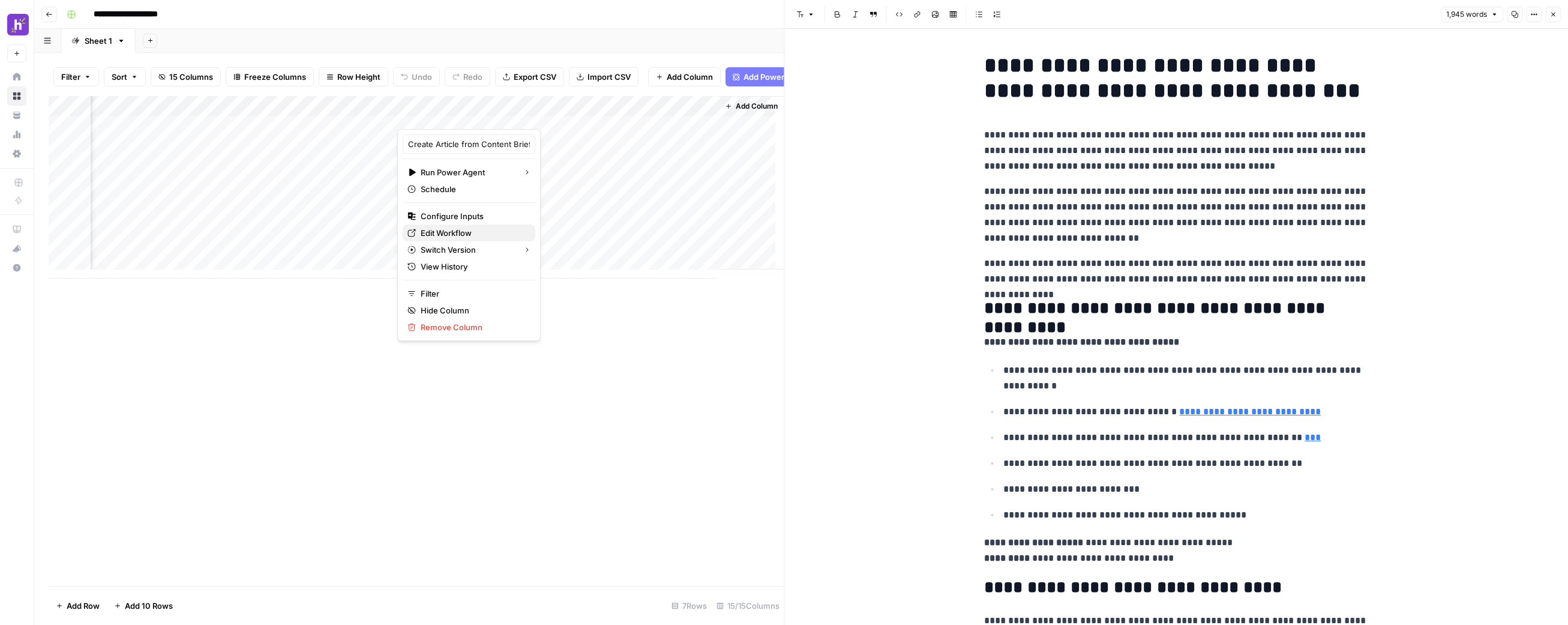
click at [476, 233] on span "Edit Workflow" at bounding box center [473, 233] width 105 height 12
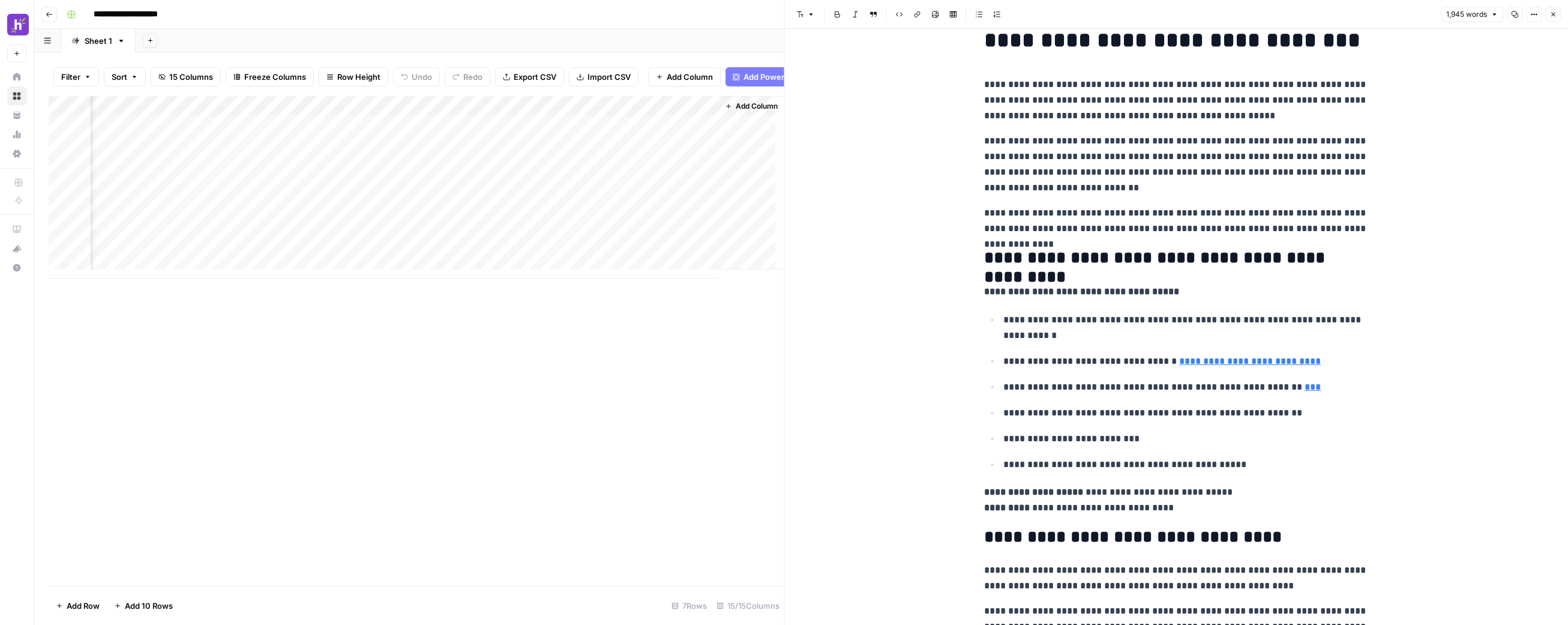
scroll to position [0, 0]
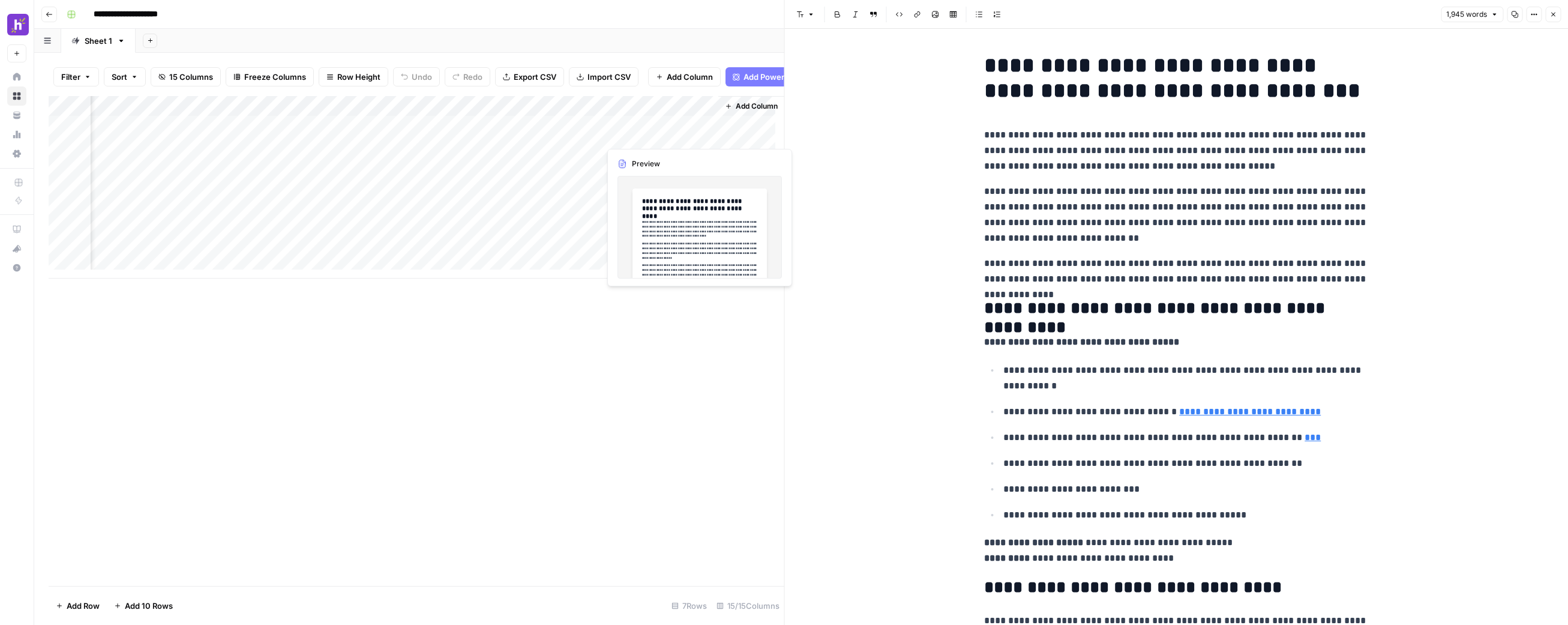
click at [634, 118] on div "Add Column" at bounding box center [416, 187] width 736 height 183
click at [671, 121] on div at bounding box center [654, 117] width 108 height 24
click at [638, 119] on div at bounding box center [654, 117] width 108 height 24
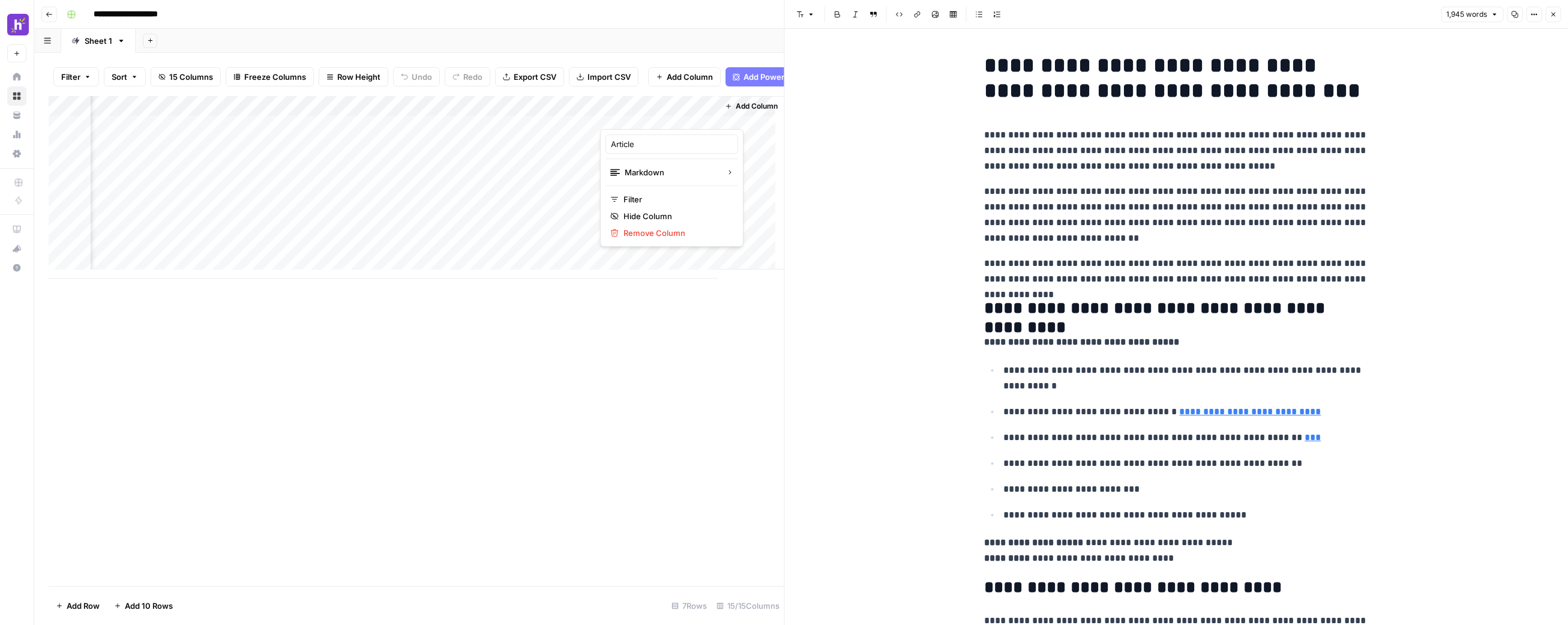
click at [695, 116] on div at bounding box center [654, 117] width 108 height 24
click at [647, 146] on input "Article" at bounding box center [672, 144] width 122 height 12
type input "1st Draft"
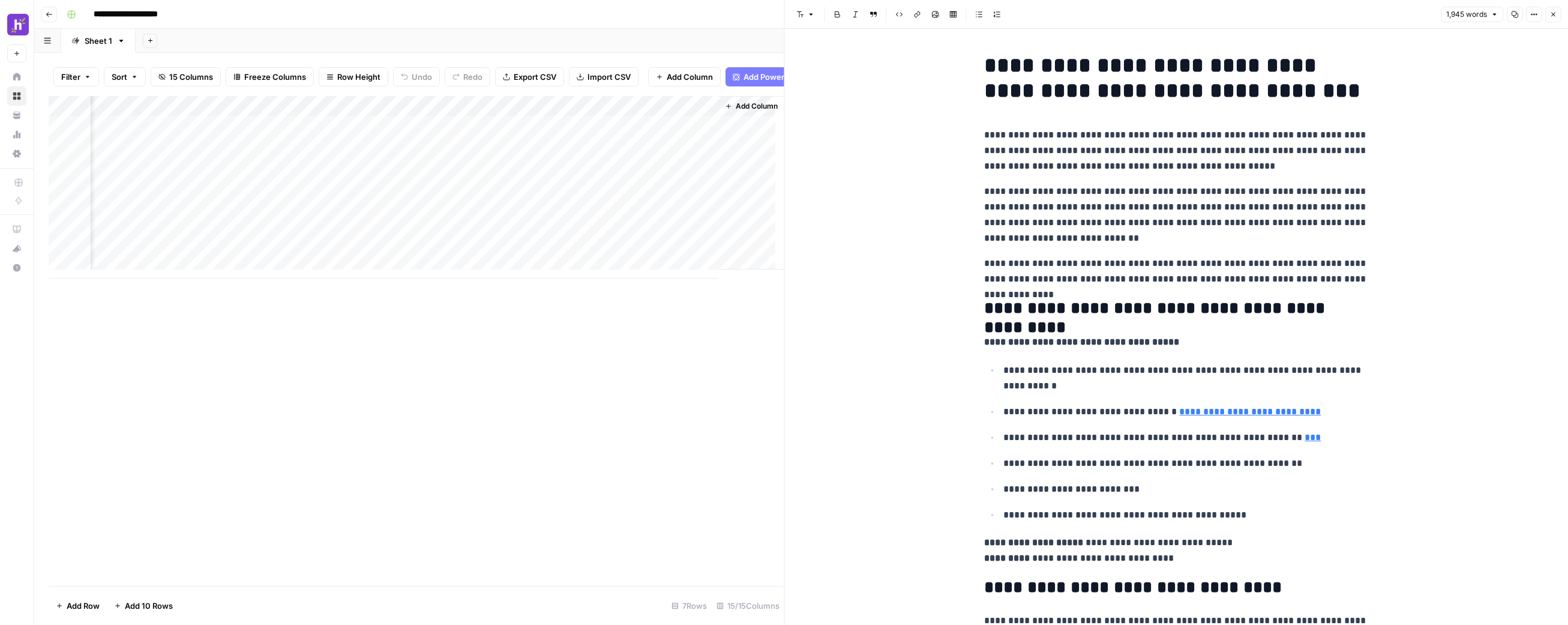
click at [647, 114] on div "Add Column" at bounding box center [416, 187] width 736 height 183
click at [634, 144] on input "Article" at bounding box center [672, 144] width 122 height 12
click at [634, 143] on input "Article" at bounding box center [672, 144] width 122 height 12
type input "1st Draft"
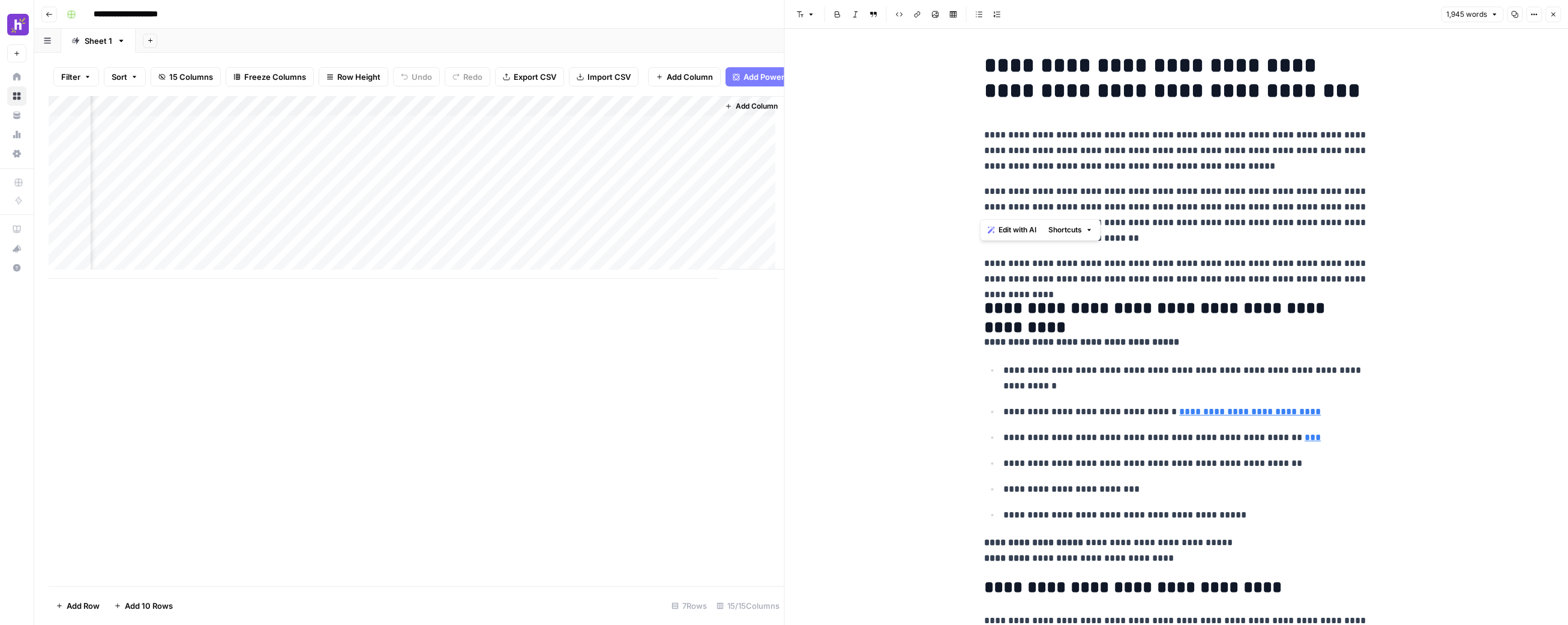
drag, startPoint x: 975, startPoint y: 188, endPoint x: 1055, endPoint y: 204, distance: 81.6
click at [1157, 203] on p "**********" at bounding box center [1177, 215] width 384 height 63
click at [736, 112] on span "Add Column" at bounding box center [756, 106] width 42 height 11
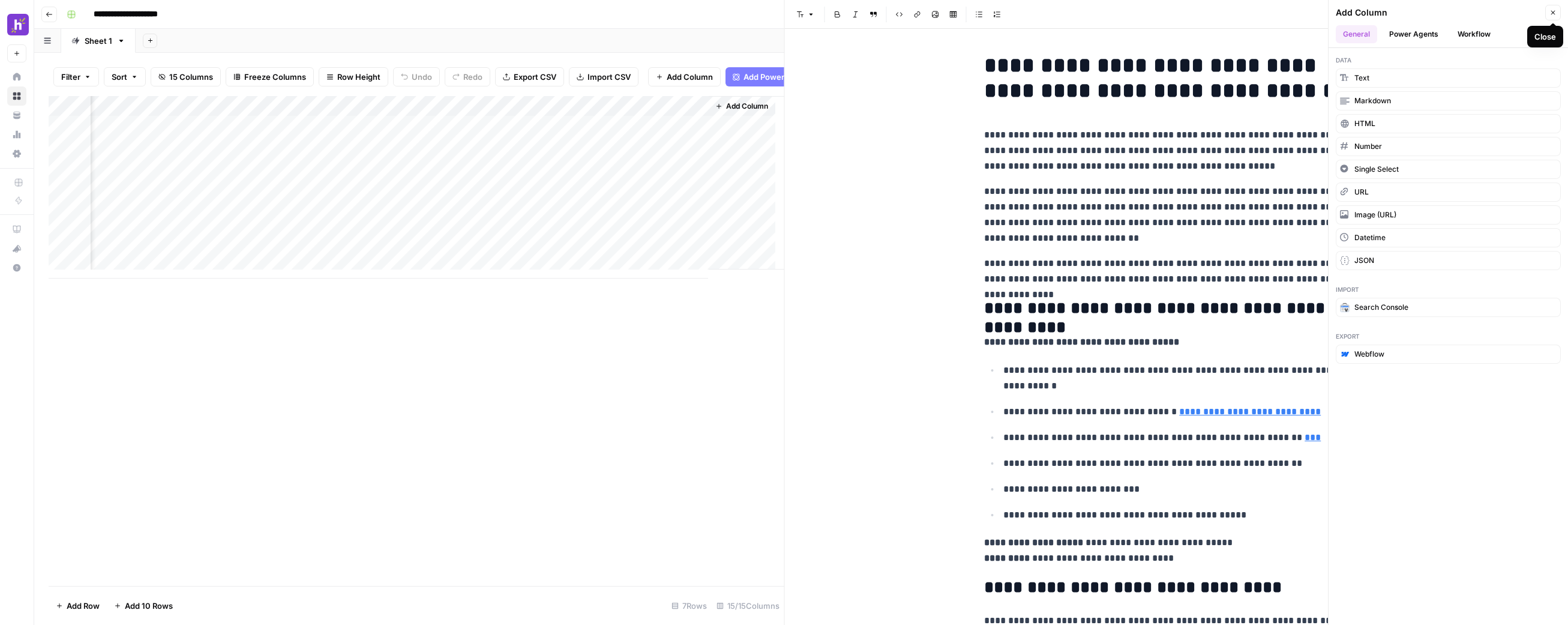
click at [1551, 12] on icon "button" at bounding box center [1553, 12] width 7 height 7
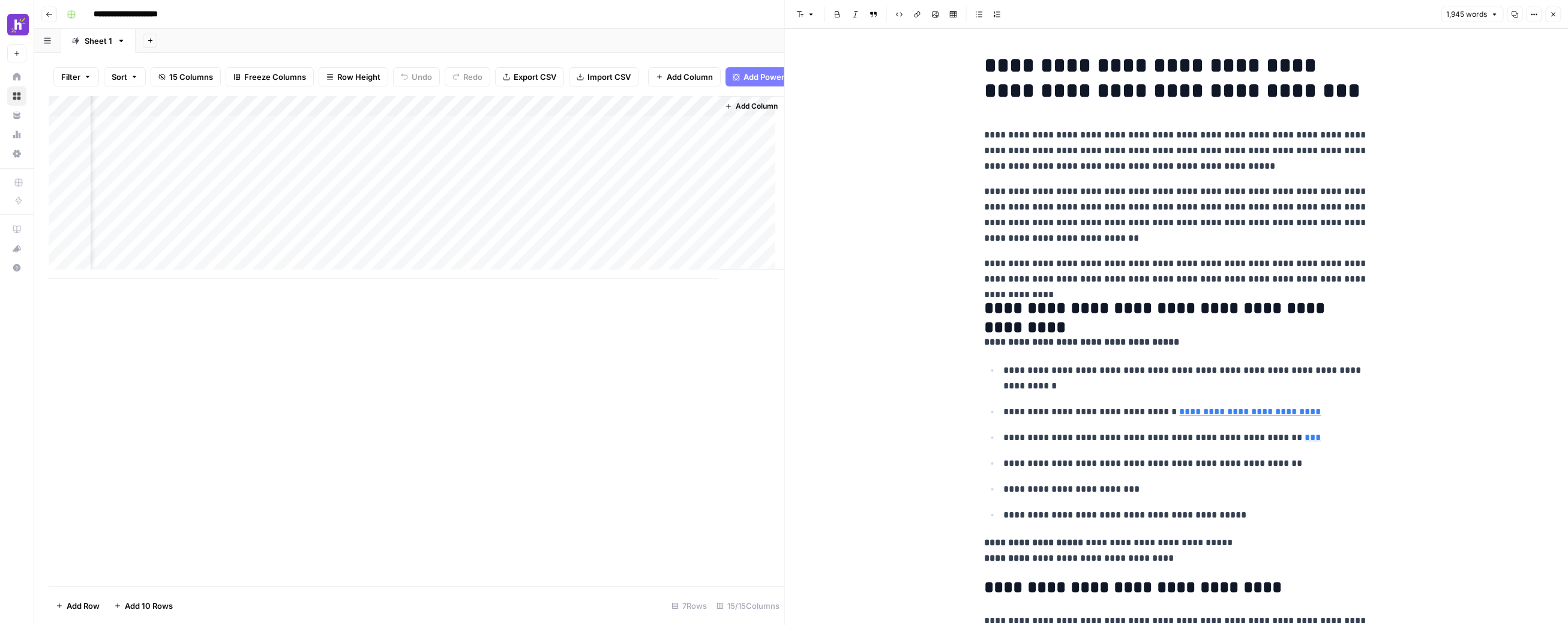
click at [1080, 166] on p "**********" at bounding box center [1177, 150] width 384 height 47
